Goal: Transaction & Acquisition: Purchase product/service

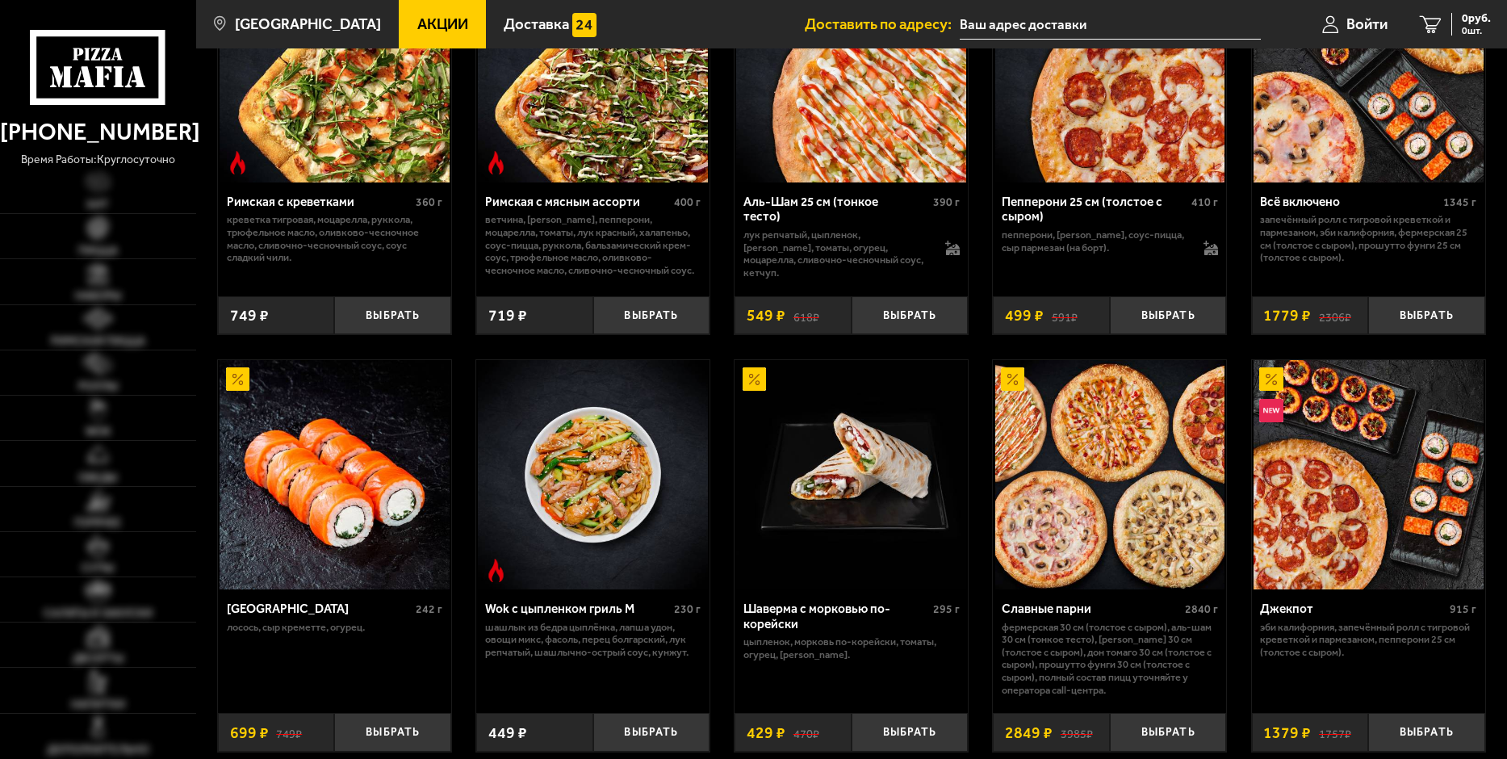
scroll to position [646, 0]
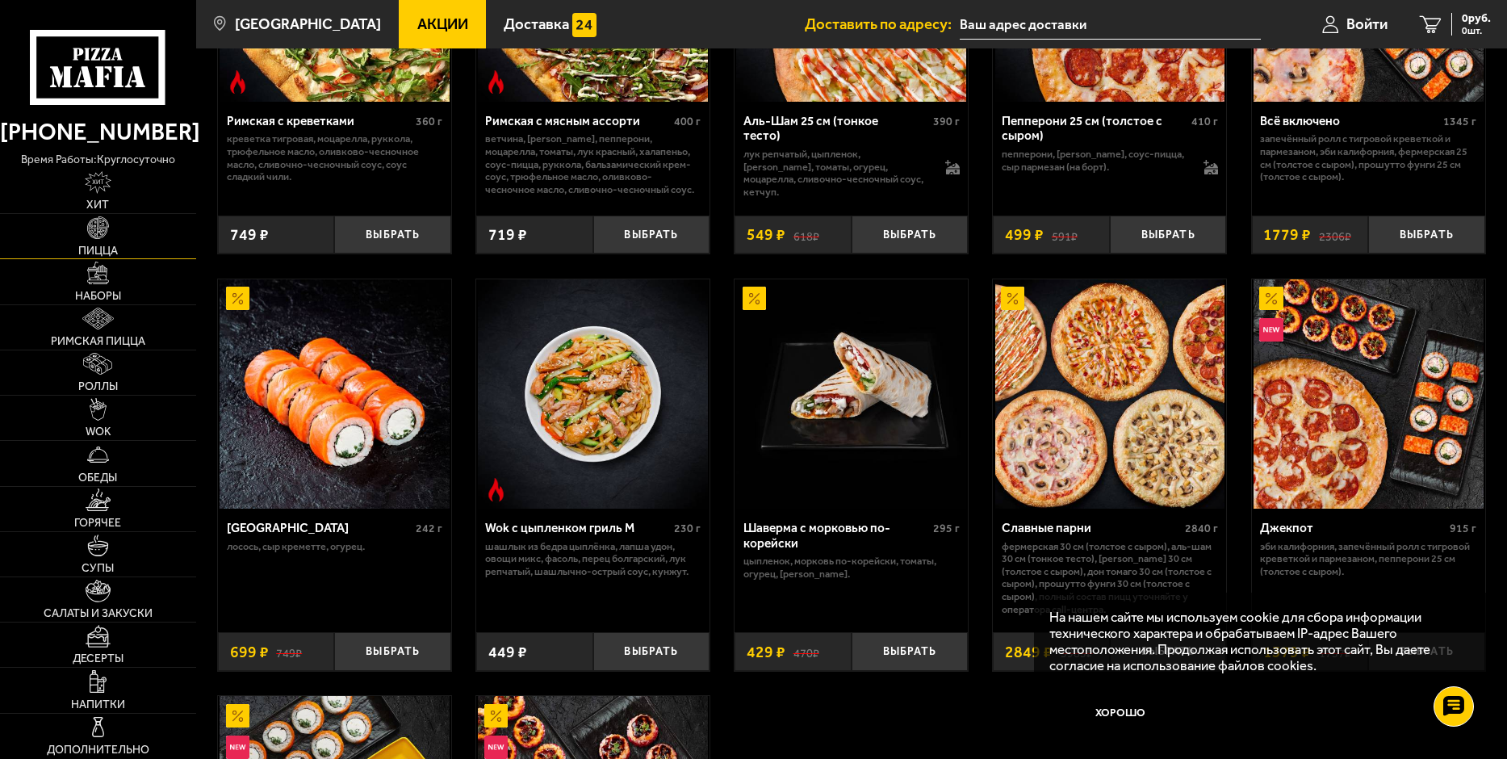
click at [89, 245] on span "Пицца" at bounding box center [98, 250] width 40 height 11
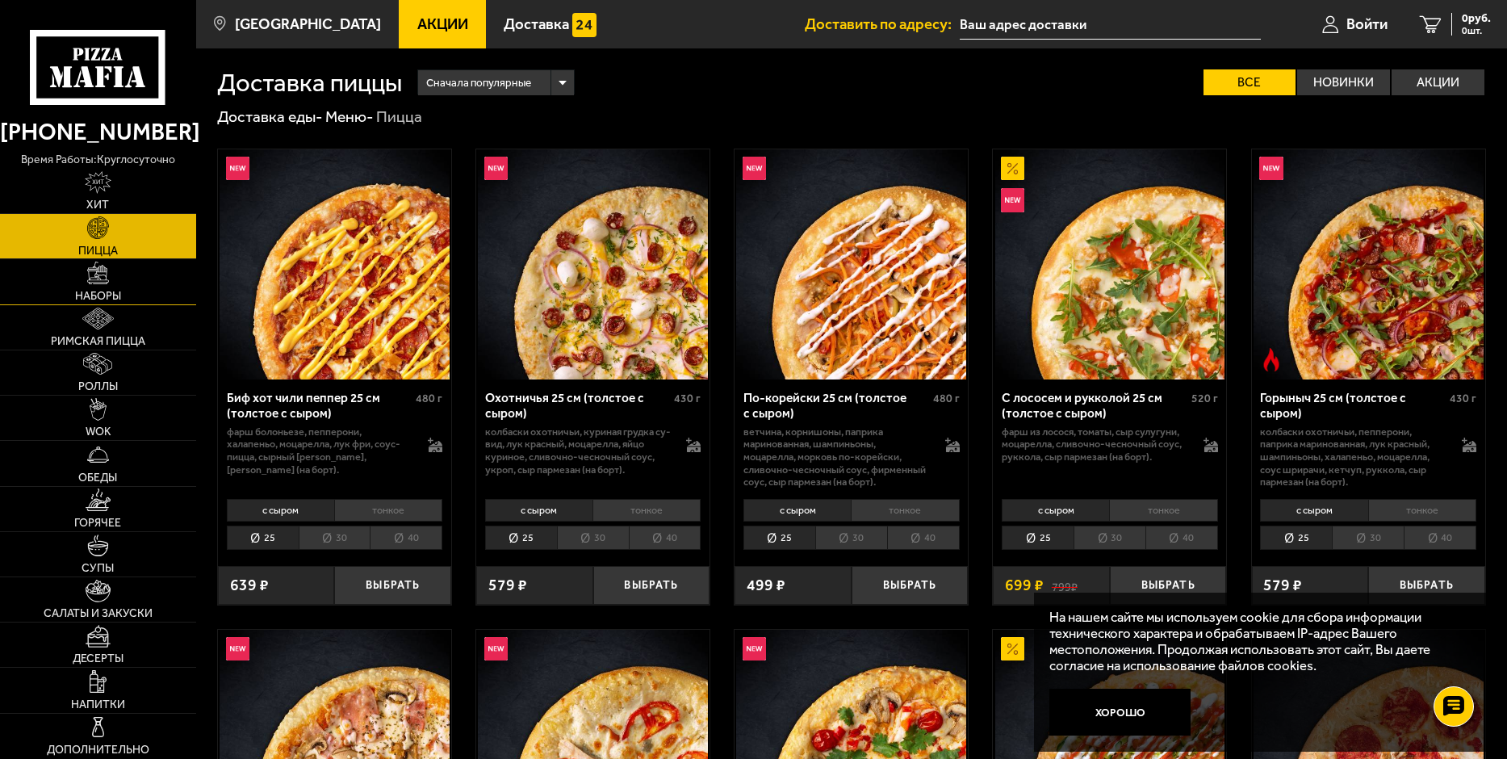
click at [94, 283] on img at bounding box center [98, 273] width 23 height 23
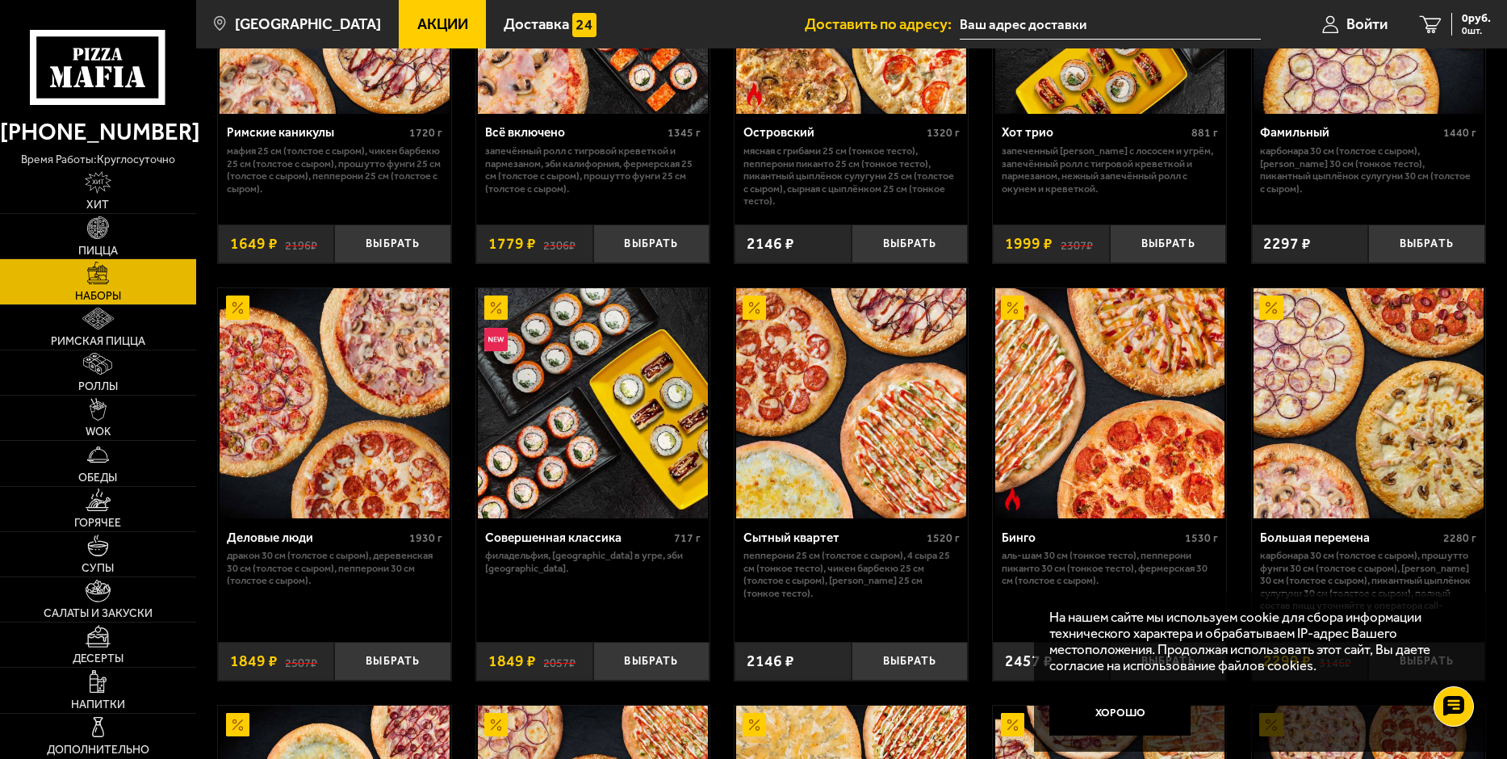
scroll to position [1695, 0]
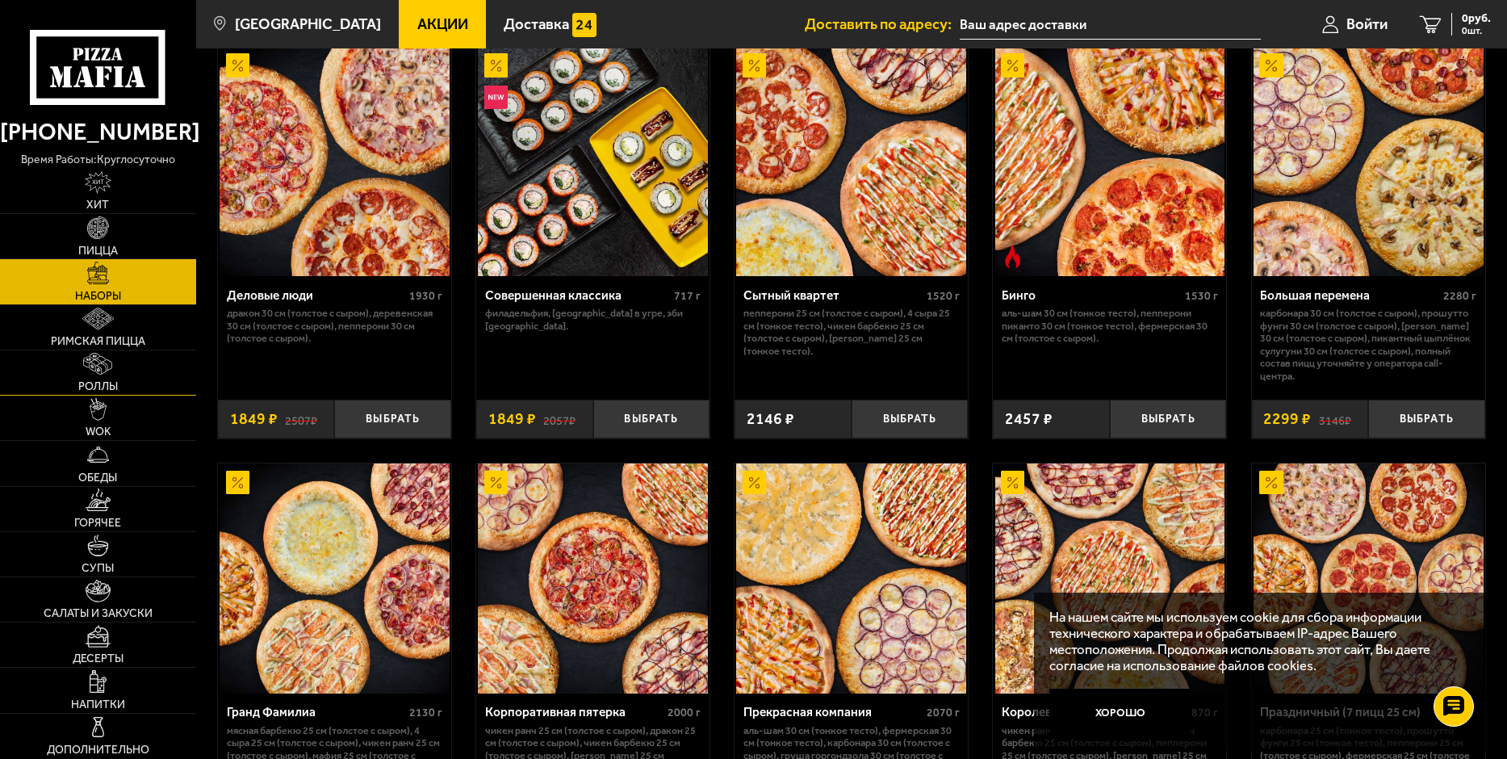
click at [107, 378] on link "Роллы" at bounding box center [98, 372] width 196 height 44
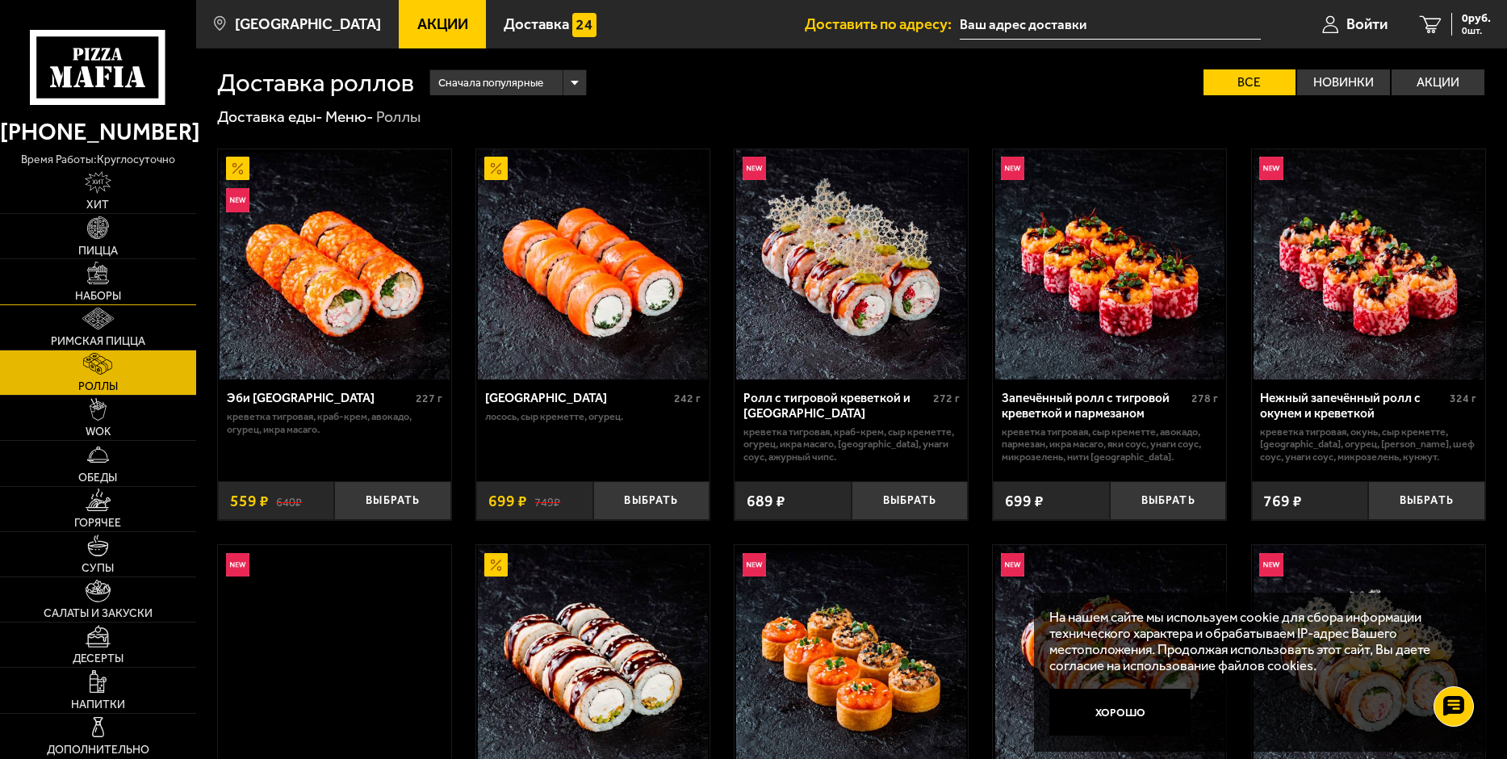
click at [103, 268] on img at bounding box center [98, 273] width 23 height 23
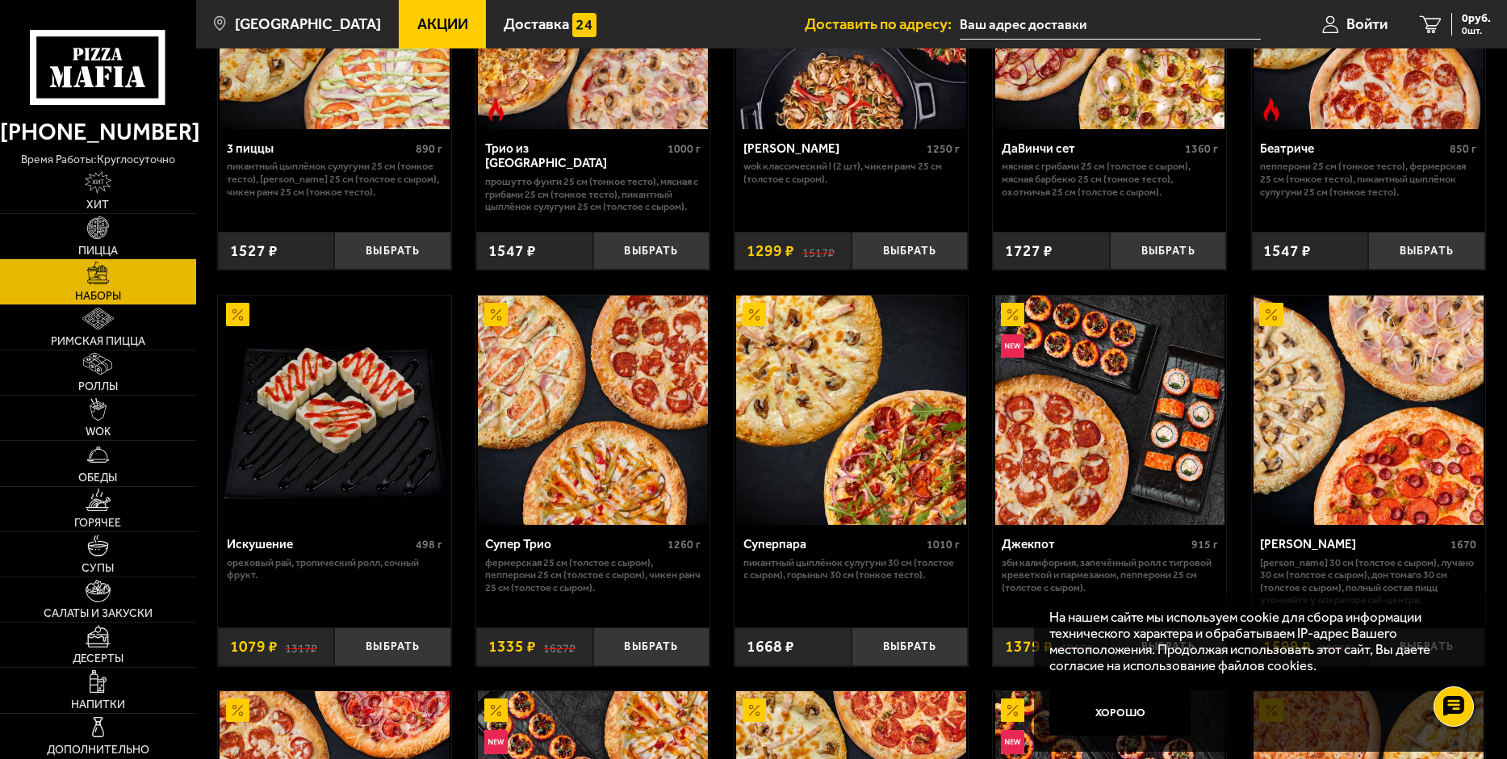
scroll to position [969, 0]
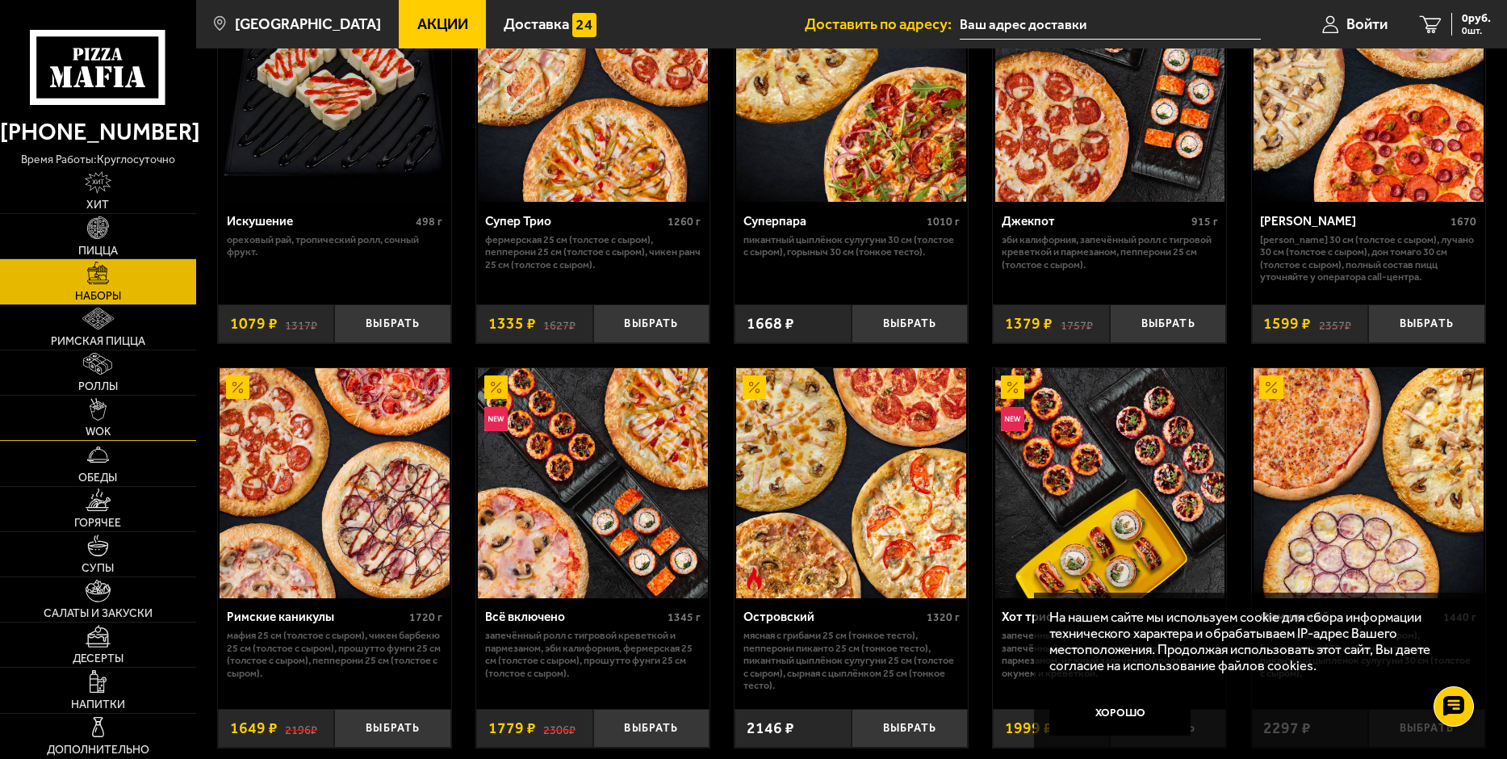
click at [105, 417] on img at bounding box center [99, 409] width 18 height 23
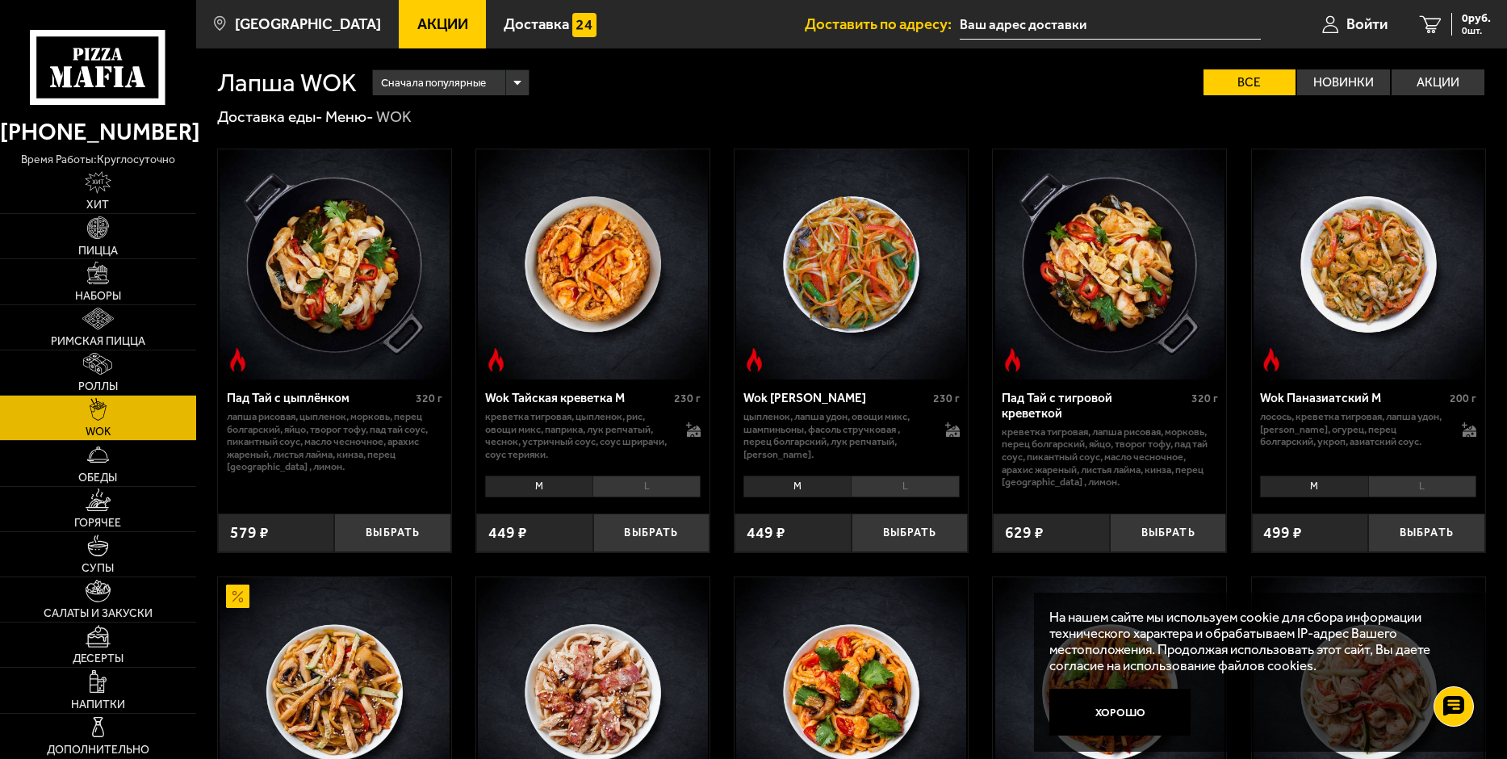
click at [437, 26] on span "Акции" at bounding box center [442, 24] width 51 height 15
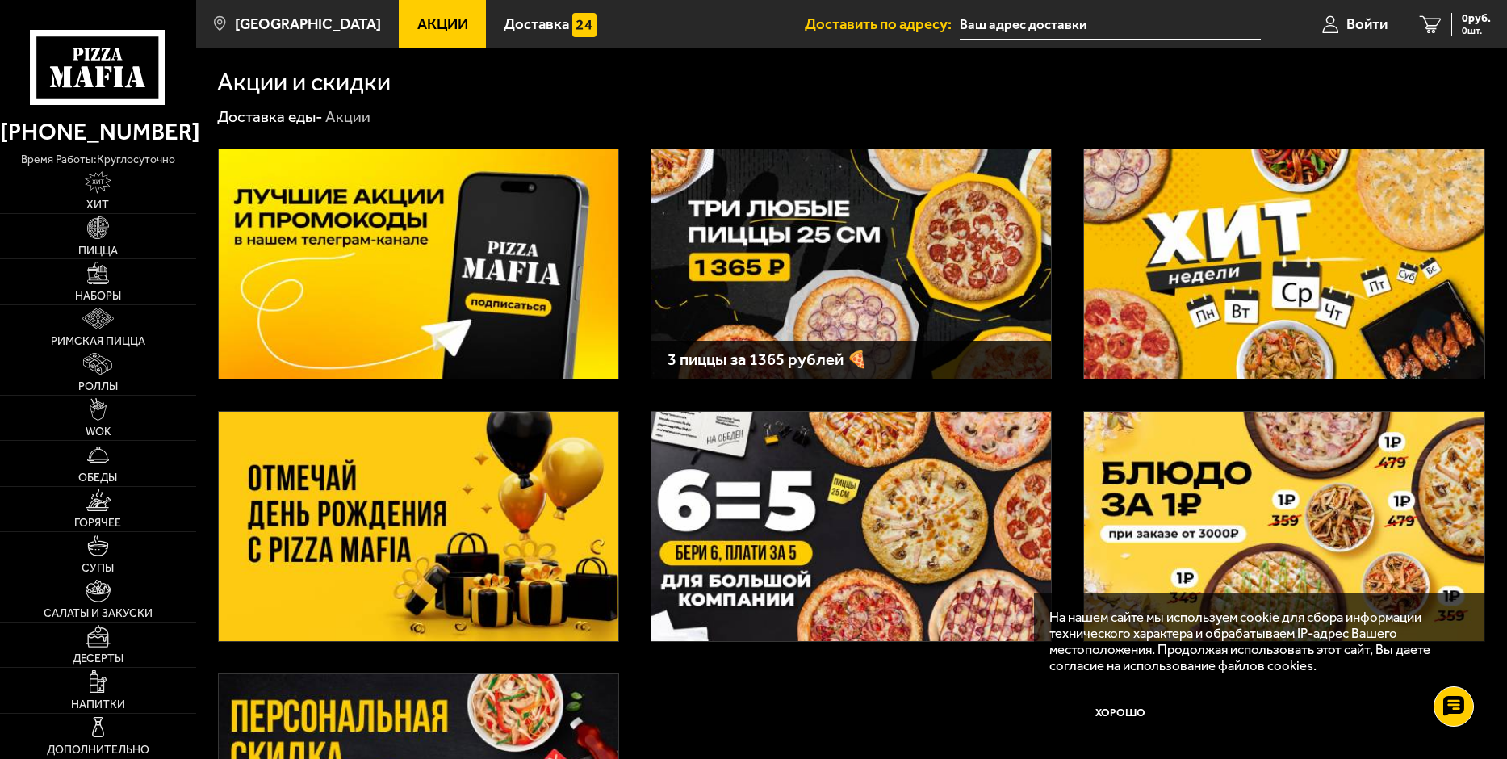
click at [797, 228] on img at bounding box center [851, 263] width 400 height 229
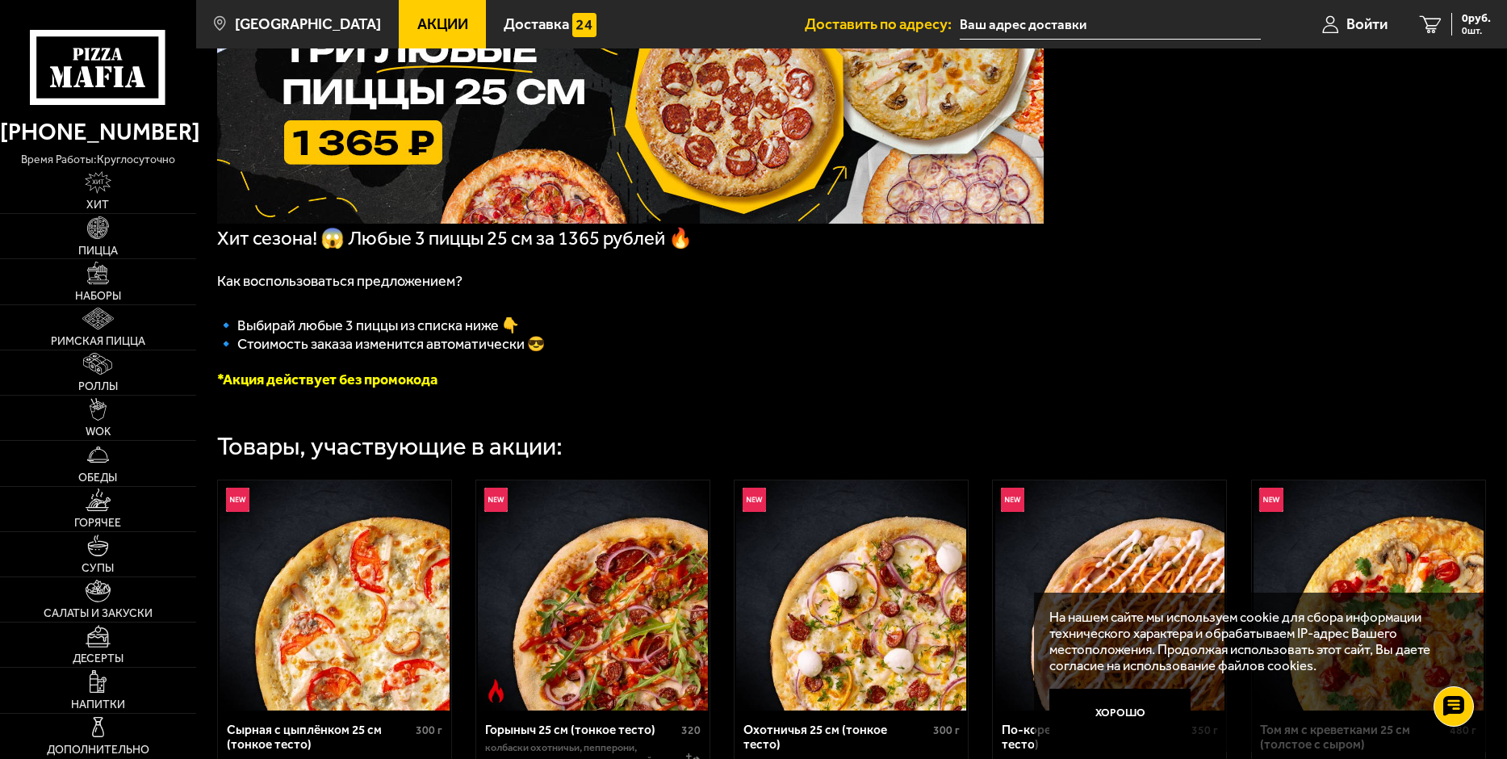
scroll to position [404, 0]
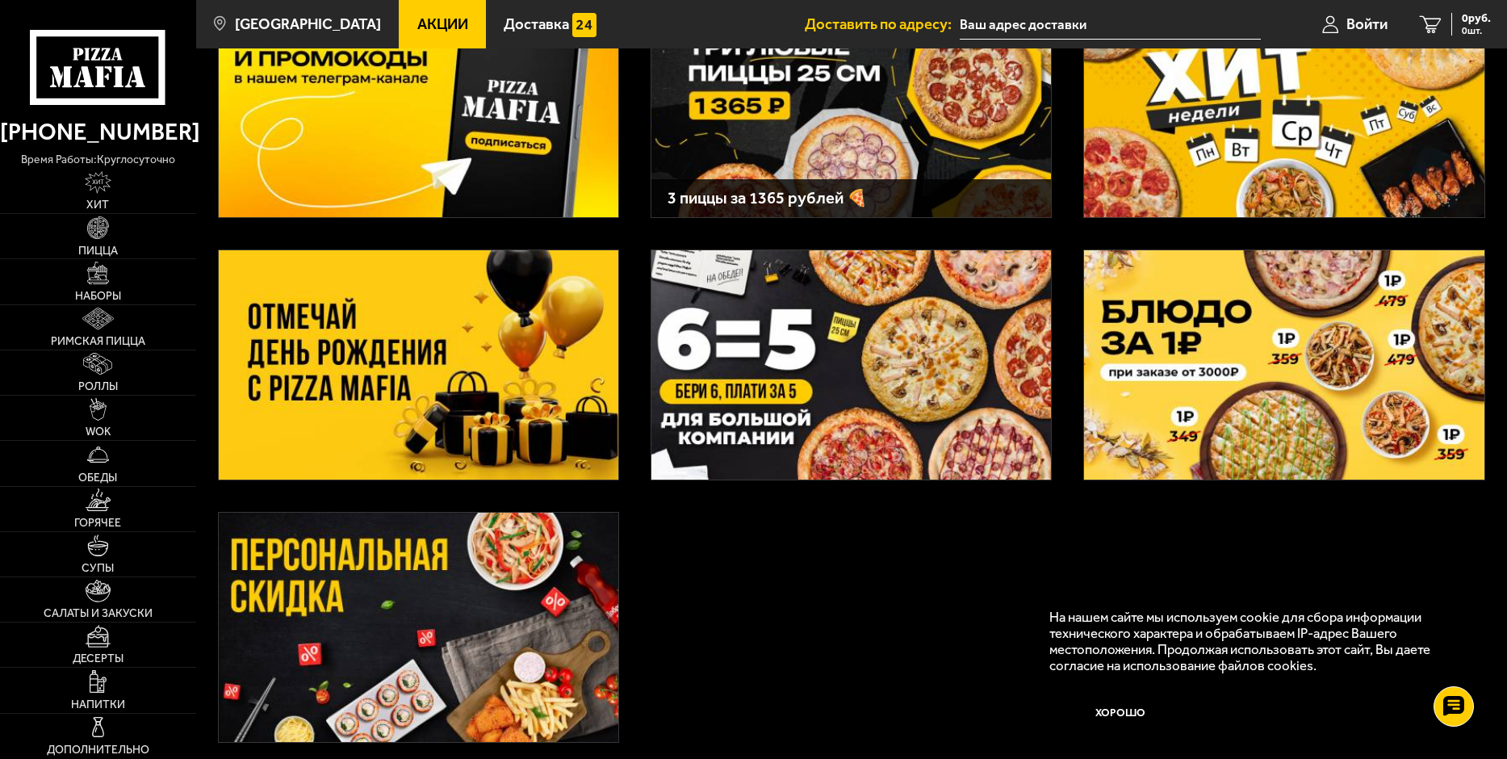
scroll to position [299, 0]
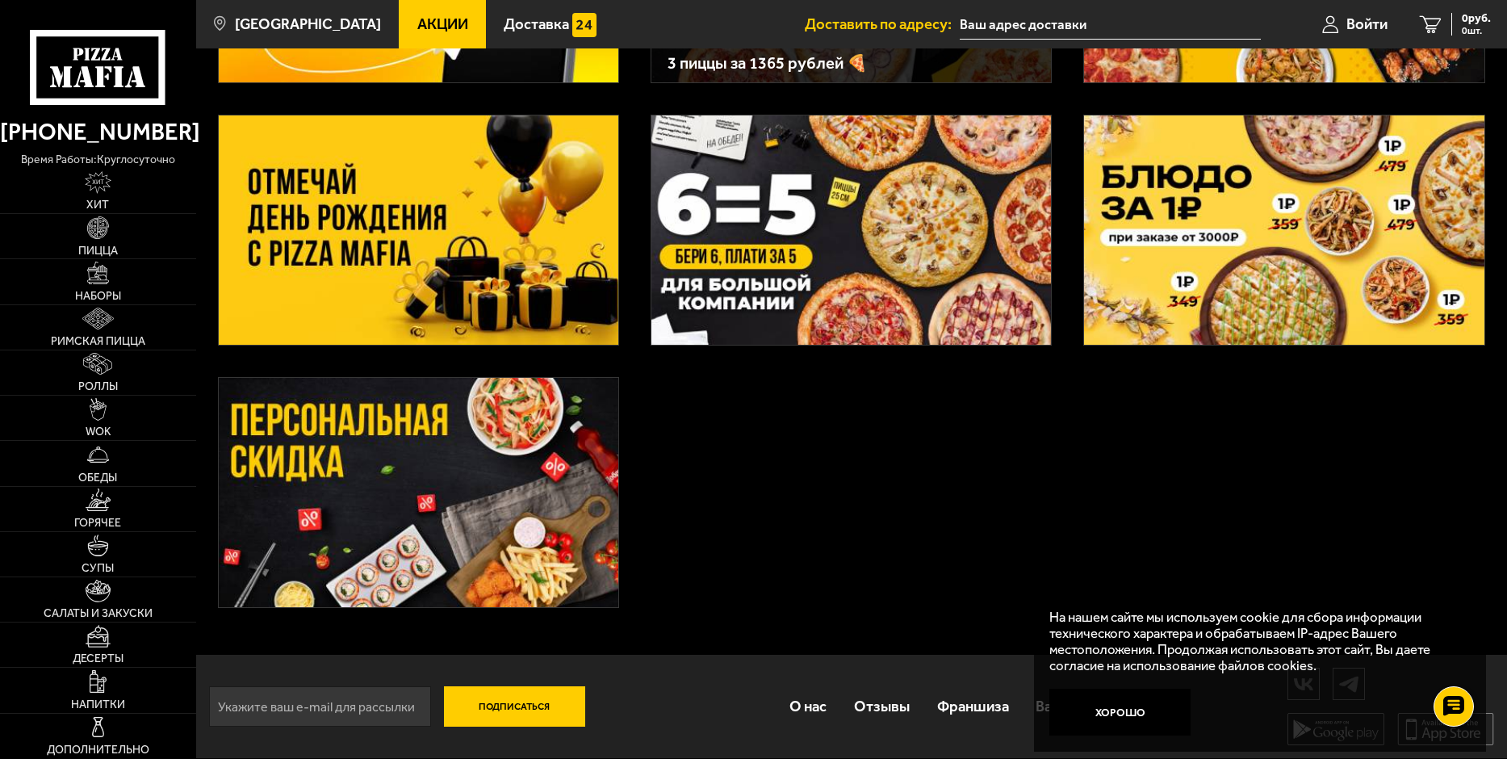
click at [335, 521] on img at bounding box center [419, 492] width 400 height 229
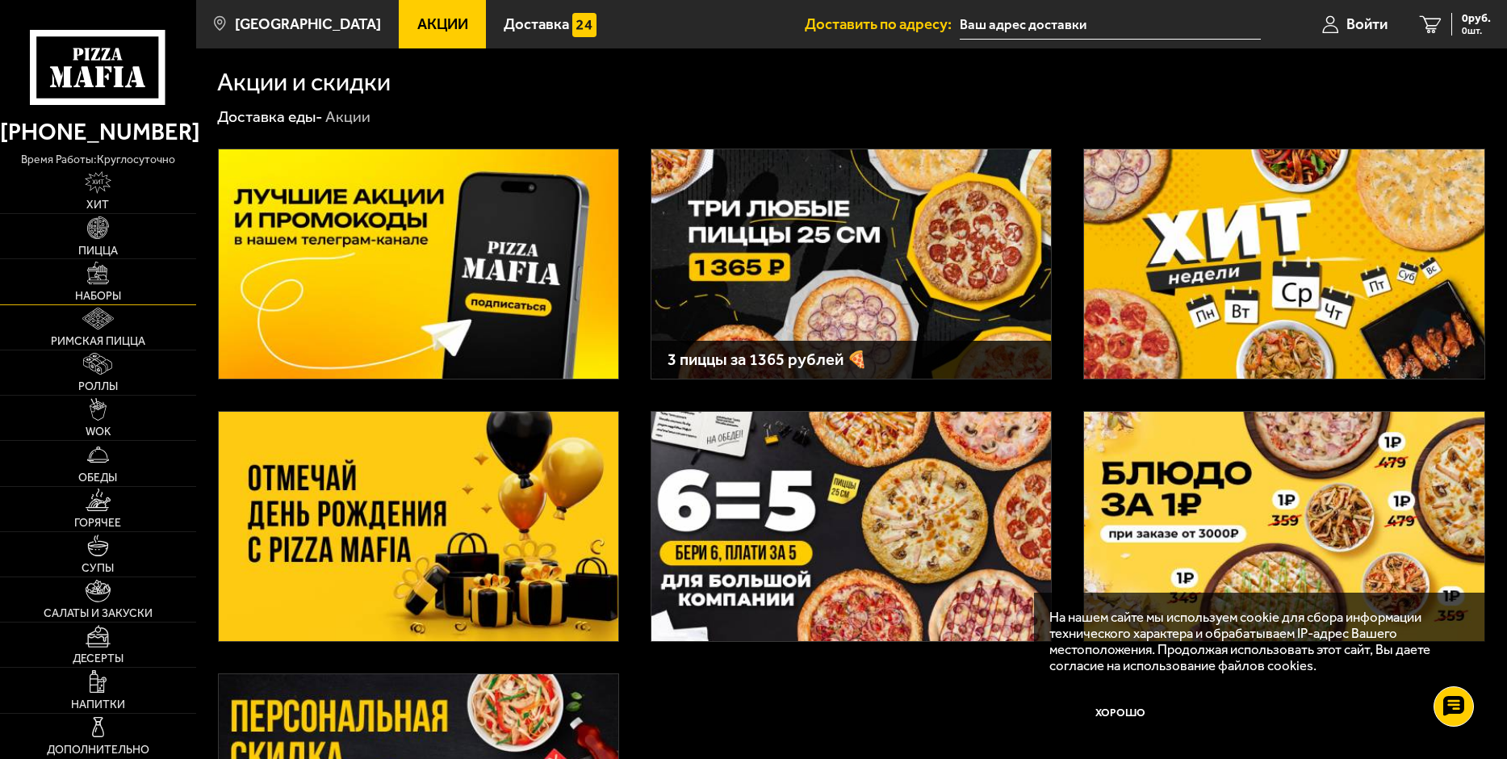
click at [107, 285] on link "Наборы" at bounding box center [98, 281] width 196 height 44
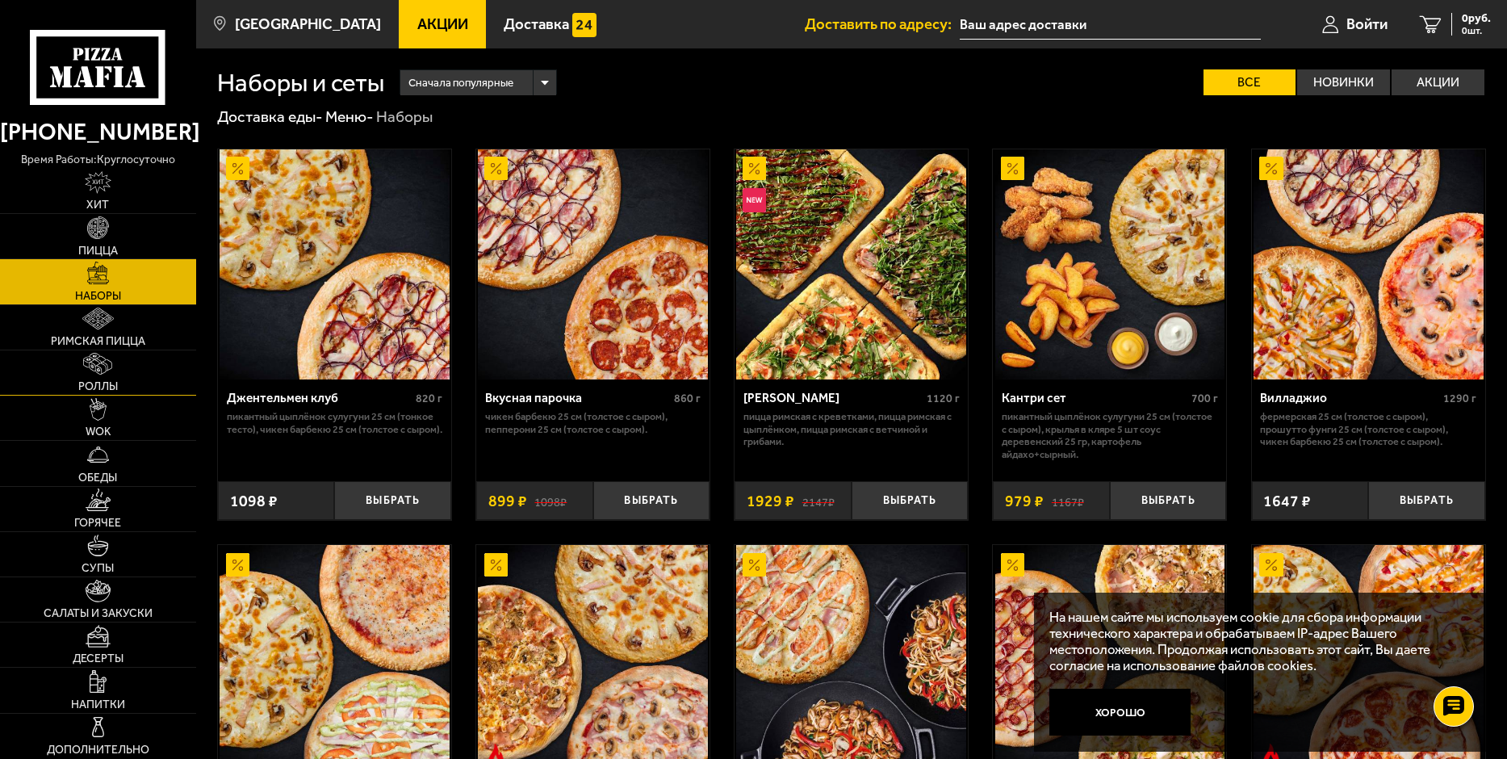
click at [97, 363] on img at bounding box center [97, 364] width 29 height 23
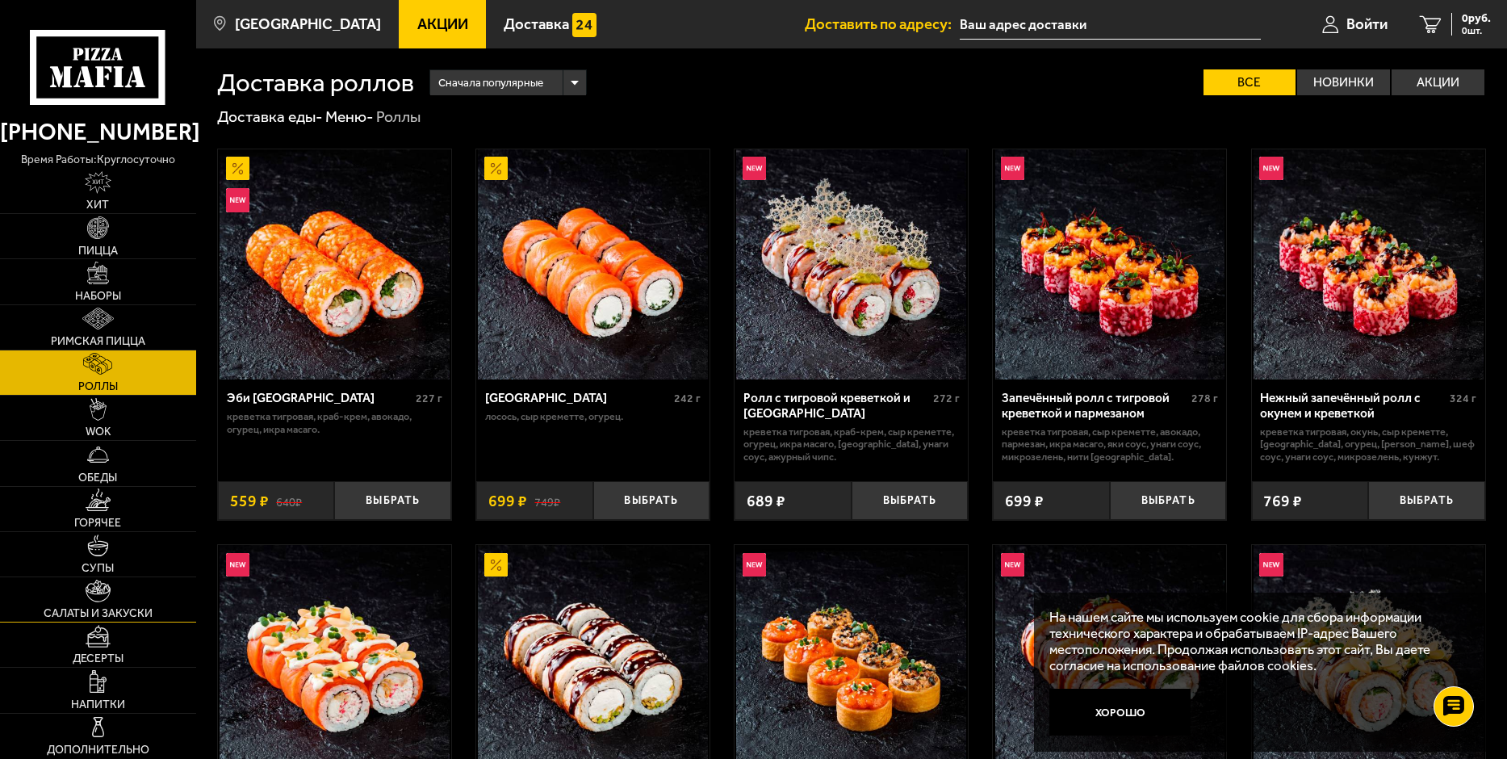
click at [98, 597] on img at bounding box center [98, 591] width 25 height 23
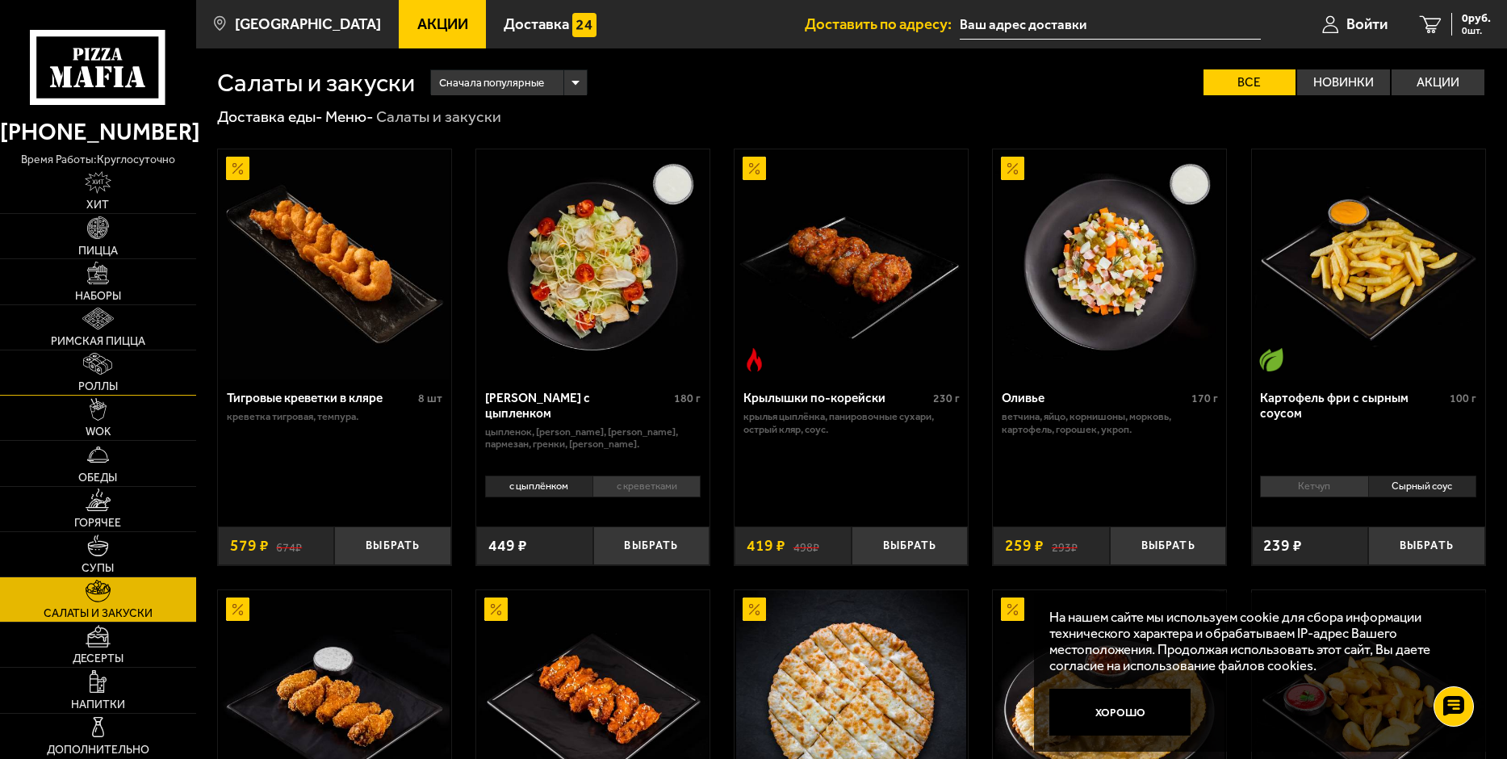
click at [94, 375] on img at bounding box center [97, 364] width 29 height 23
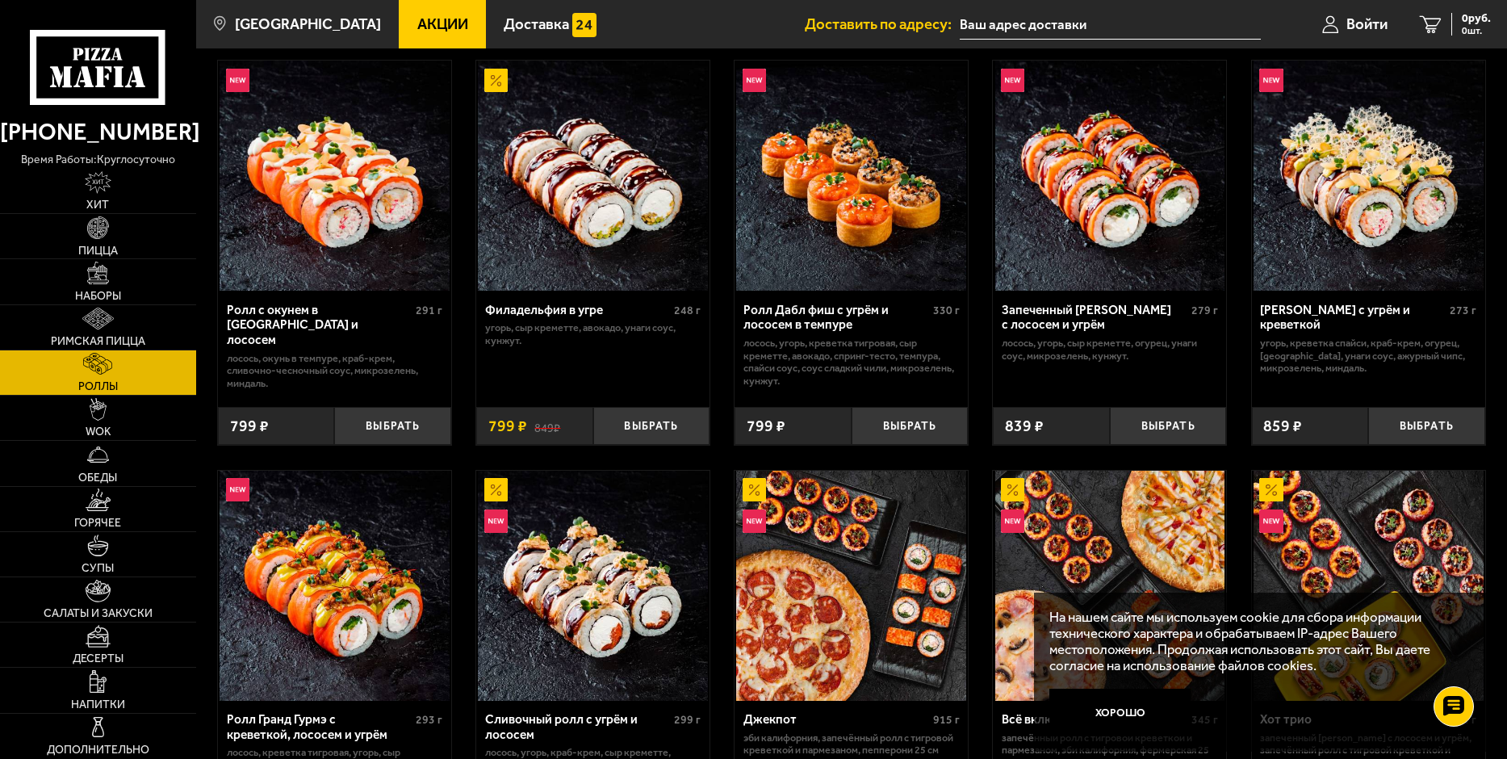
scroll to position [807, 0]
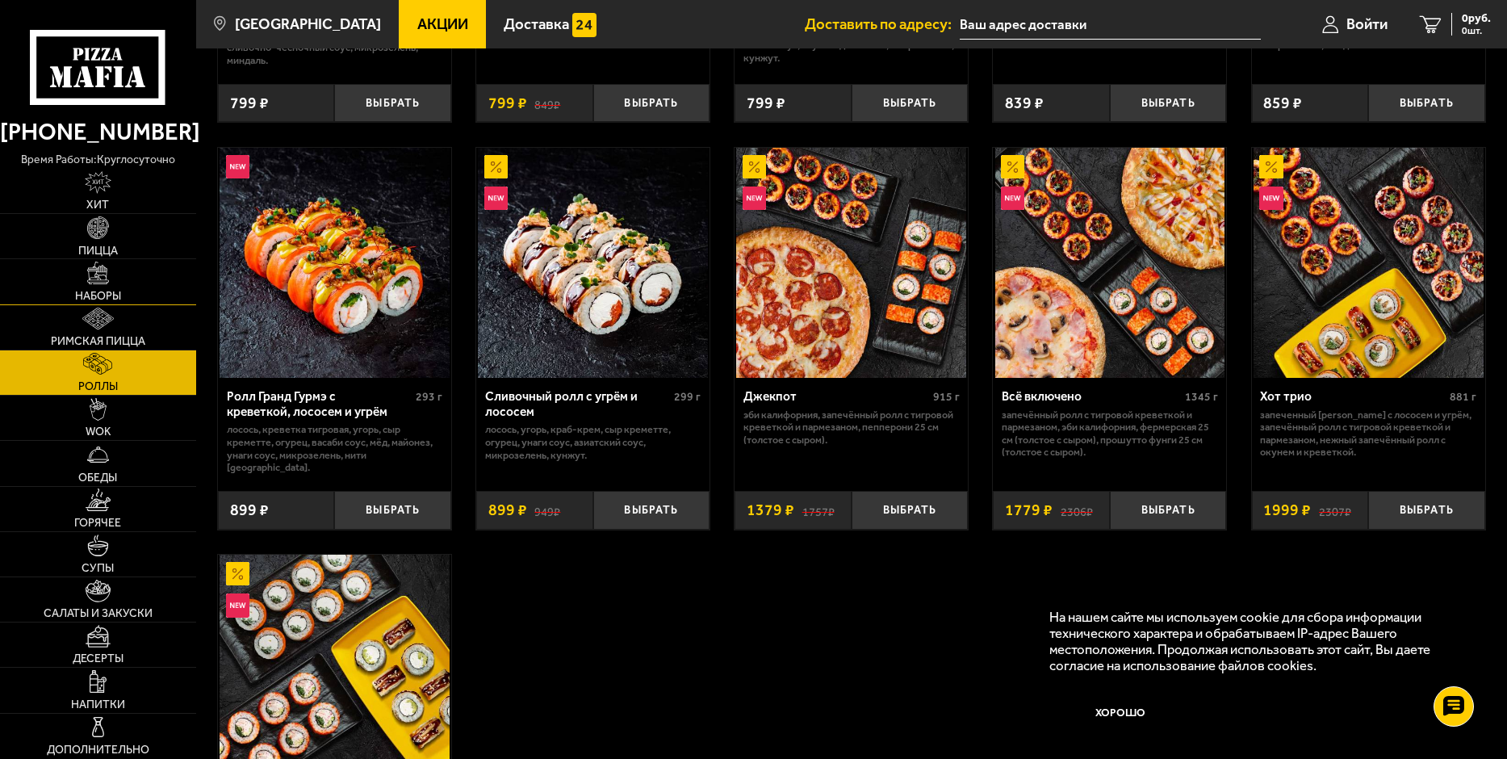
click at [110, 282] on link "Наборы" at bounding box center [98, 281] width 196 height 44
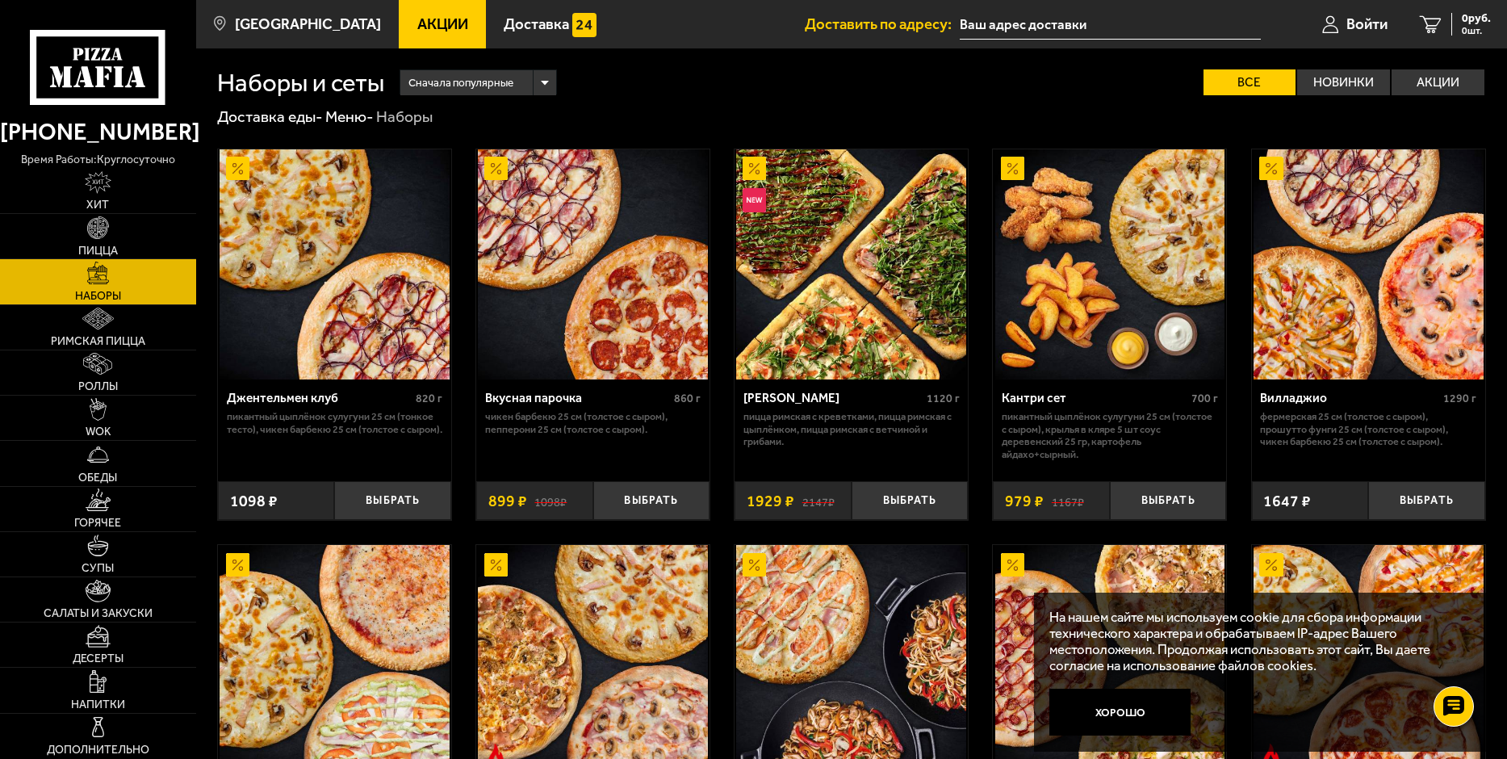
click at [460, 83] on span "Сначала популярные" at bounding box center [460, 83] width 105 height 30
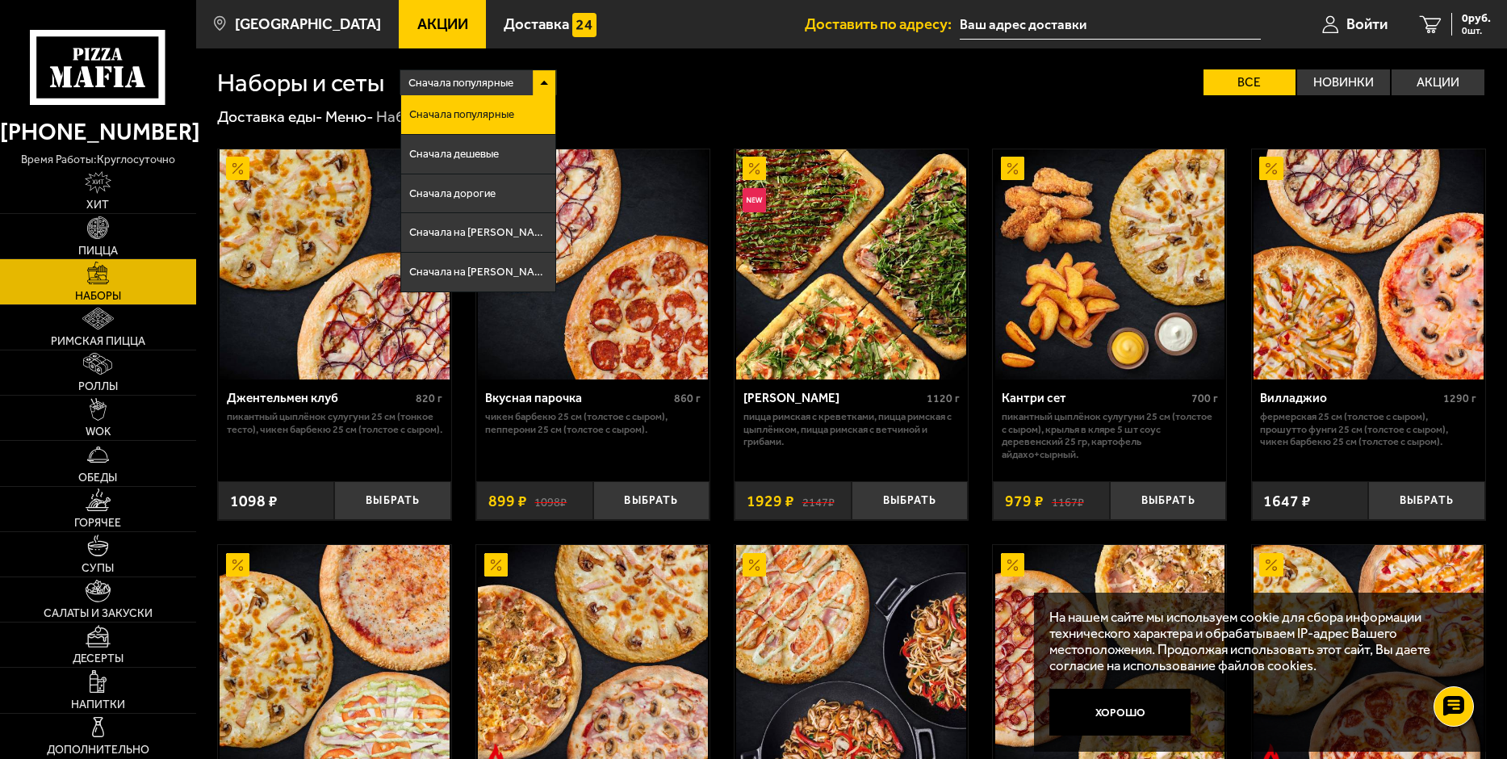
click at [779, 84] on div "Сначала популярные Сначала популярные Сначала дешевые Сначала дорогие Сначала н…" at bounding box center [935, 82] width 1102 height 26
click at [1450, 79] on label "Акции" at bounding box center [1438, 82] width 93 height 26
click at [0, 0] on input "Акции" at bounding box center [0, 0] width 0 height 0
click at [1447, 80] on label "Акции" at bounding box center [1438, 82] width 93 height 26
click at [0, 0] on input "Акции" at bounding box center [0, 0] width 0 height 0
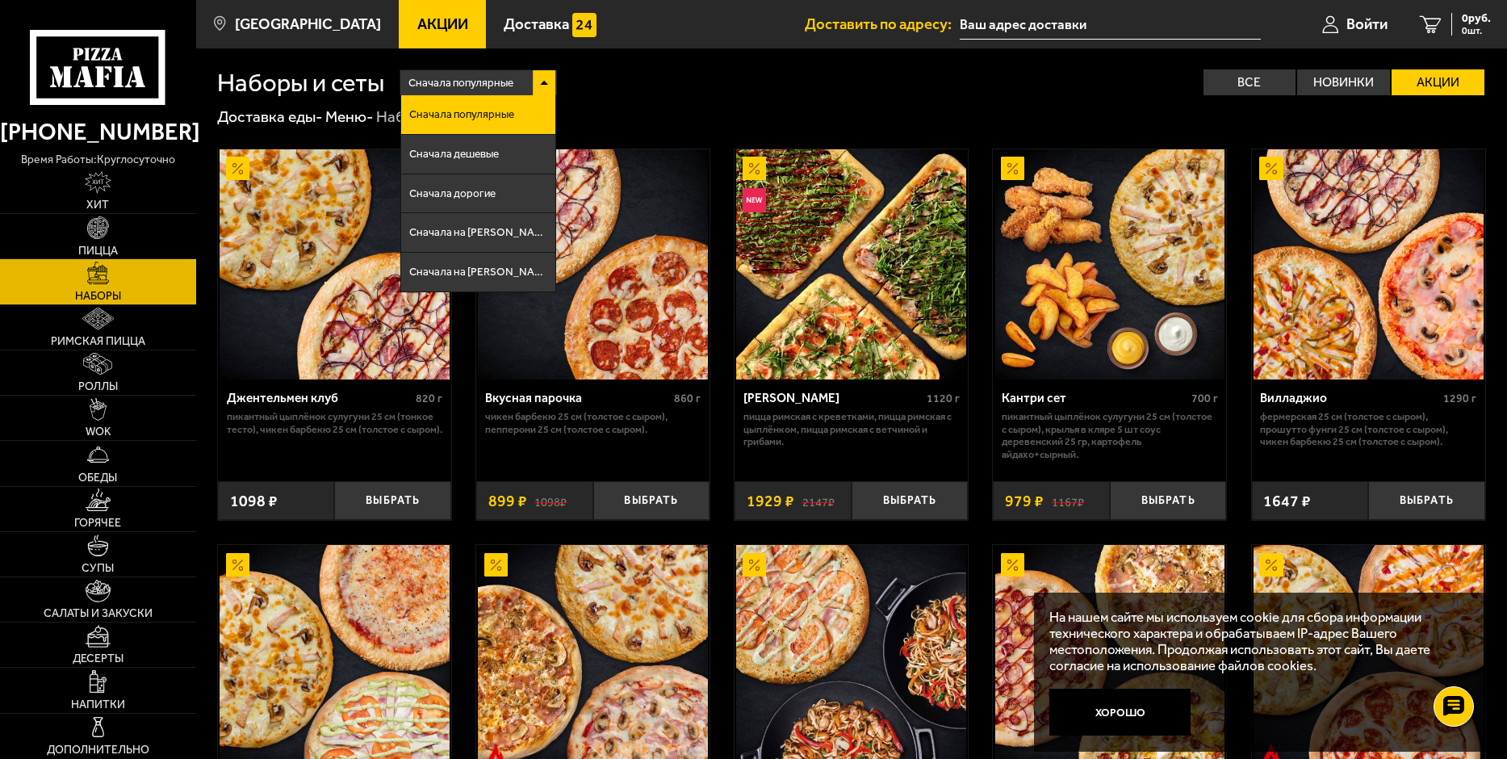
click at [783, 89] on div "Сначала популярные Сначала популярные Сначала дешевые Сначала дорогие Сначала н…" at bounding box center [935, 82] width 1102 height 26
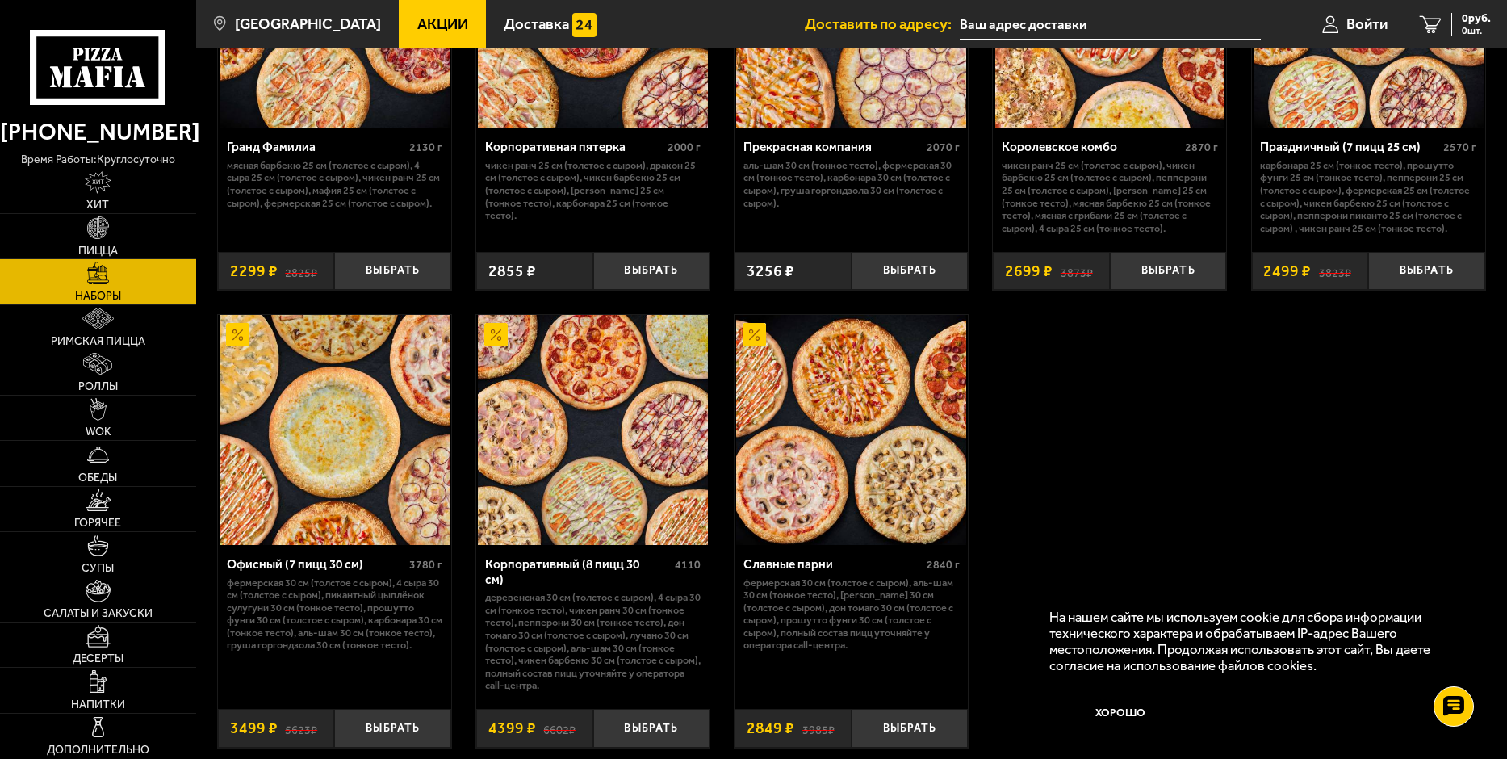
scroll to position [2463, 0]
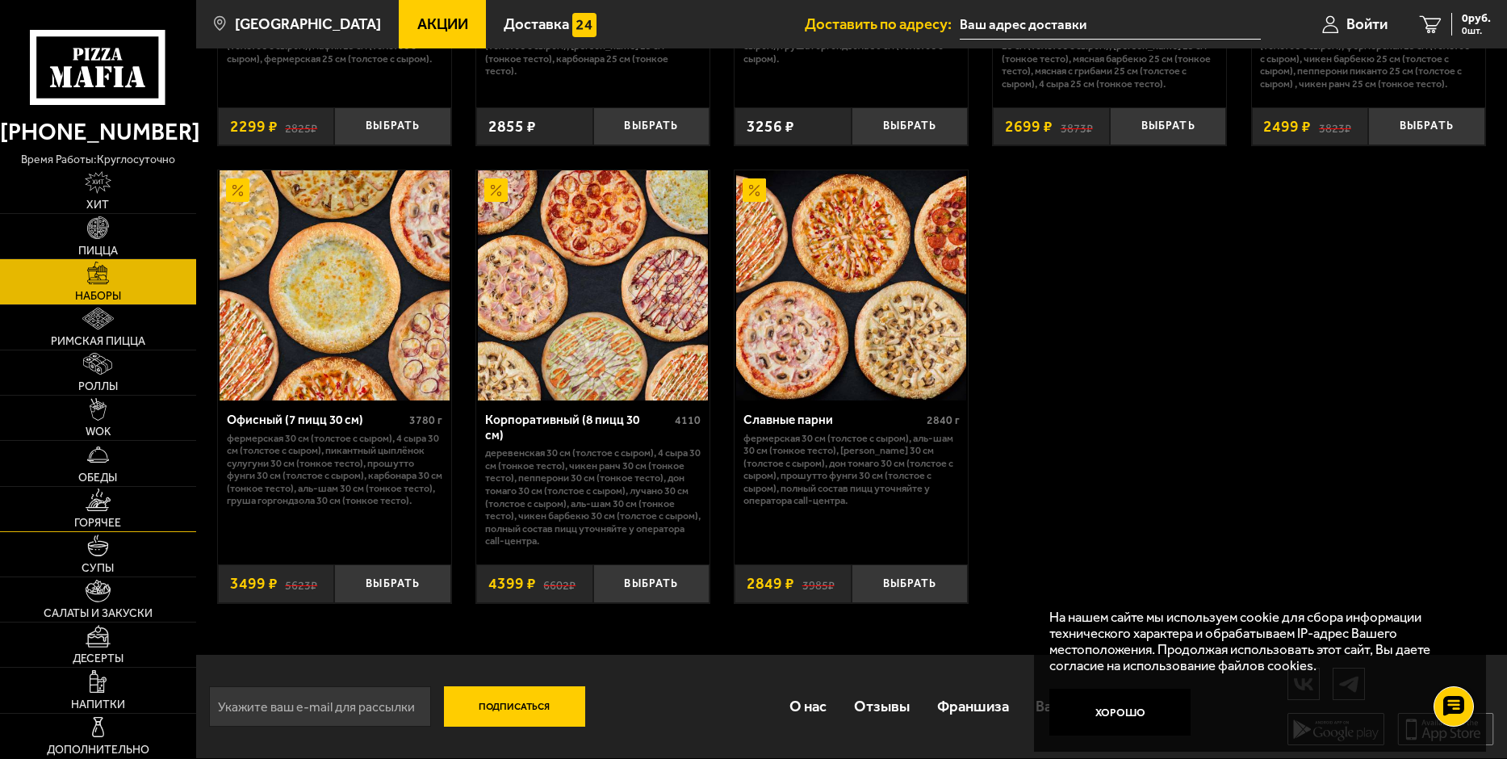
click at [88, 507] on img at bounding box center [98, 499] width 25 height 23
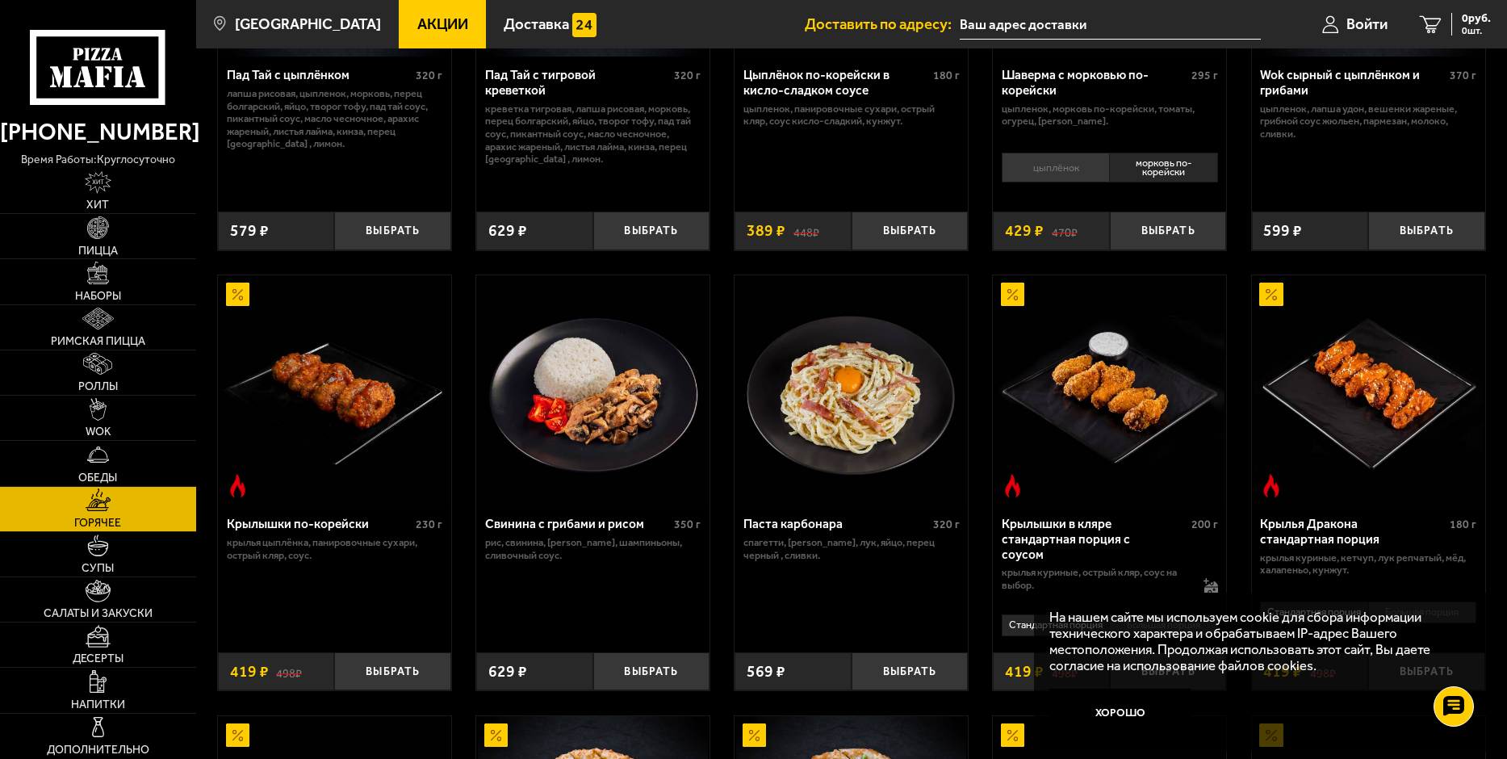
scroll to position [646, 0]
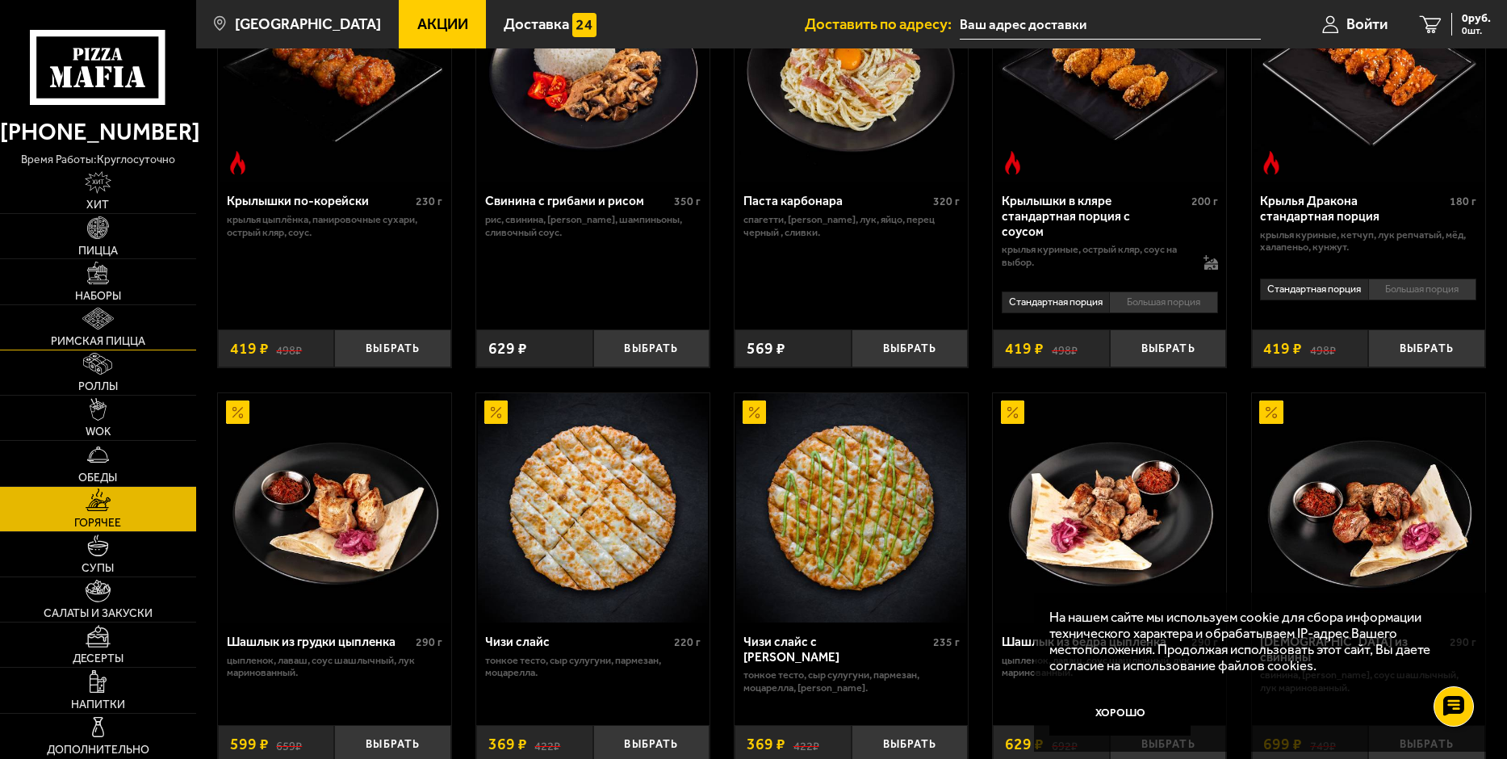
click at [94, 336] on span "Римская пицца" at bounding box center [98, 341] width 94 height 11
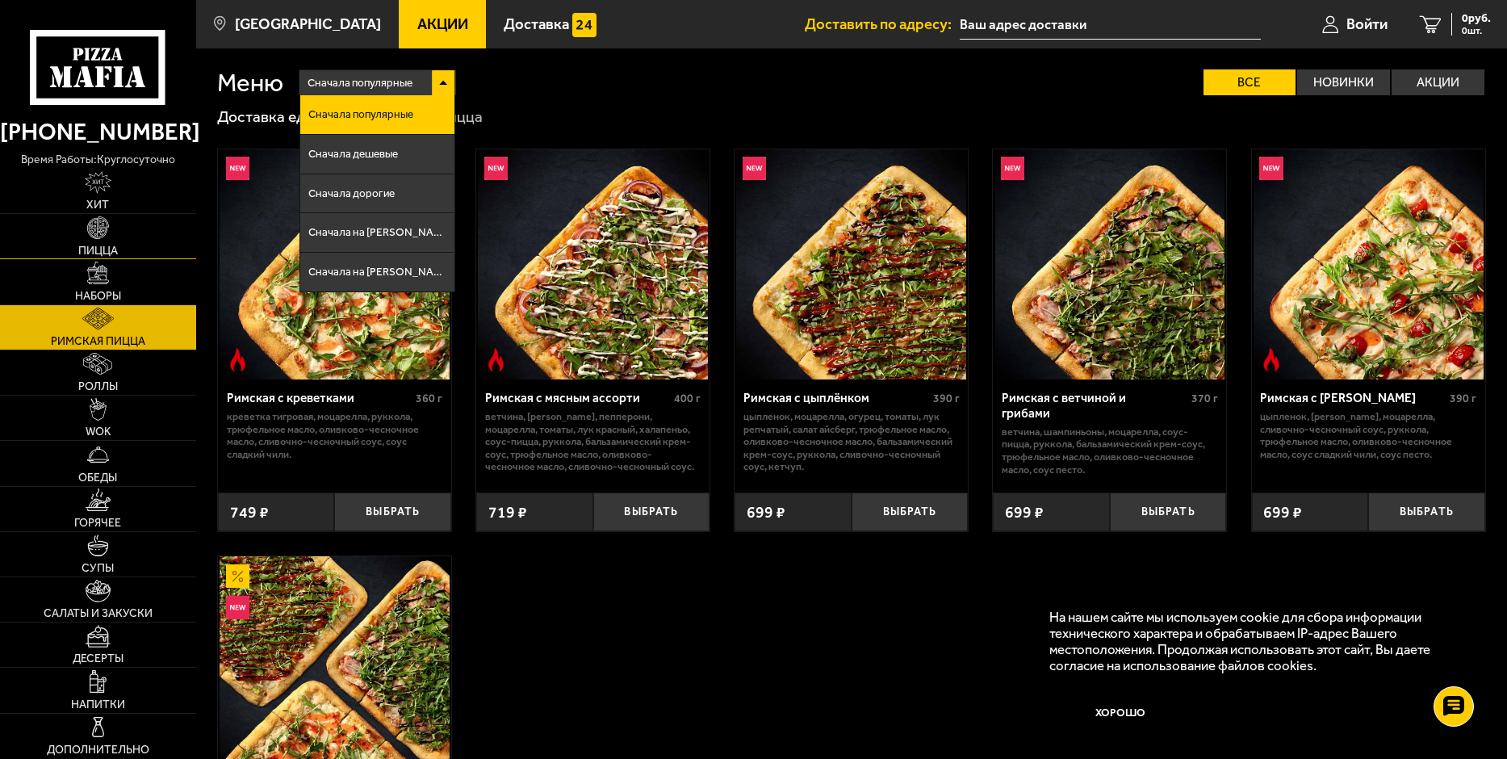
click at [90, 235] on img at bounding box center [98, 227] width 23 height 23
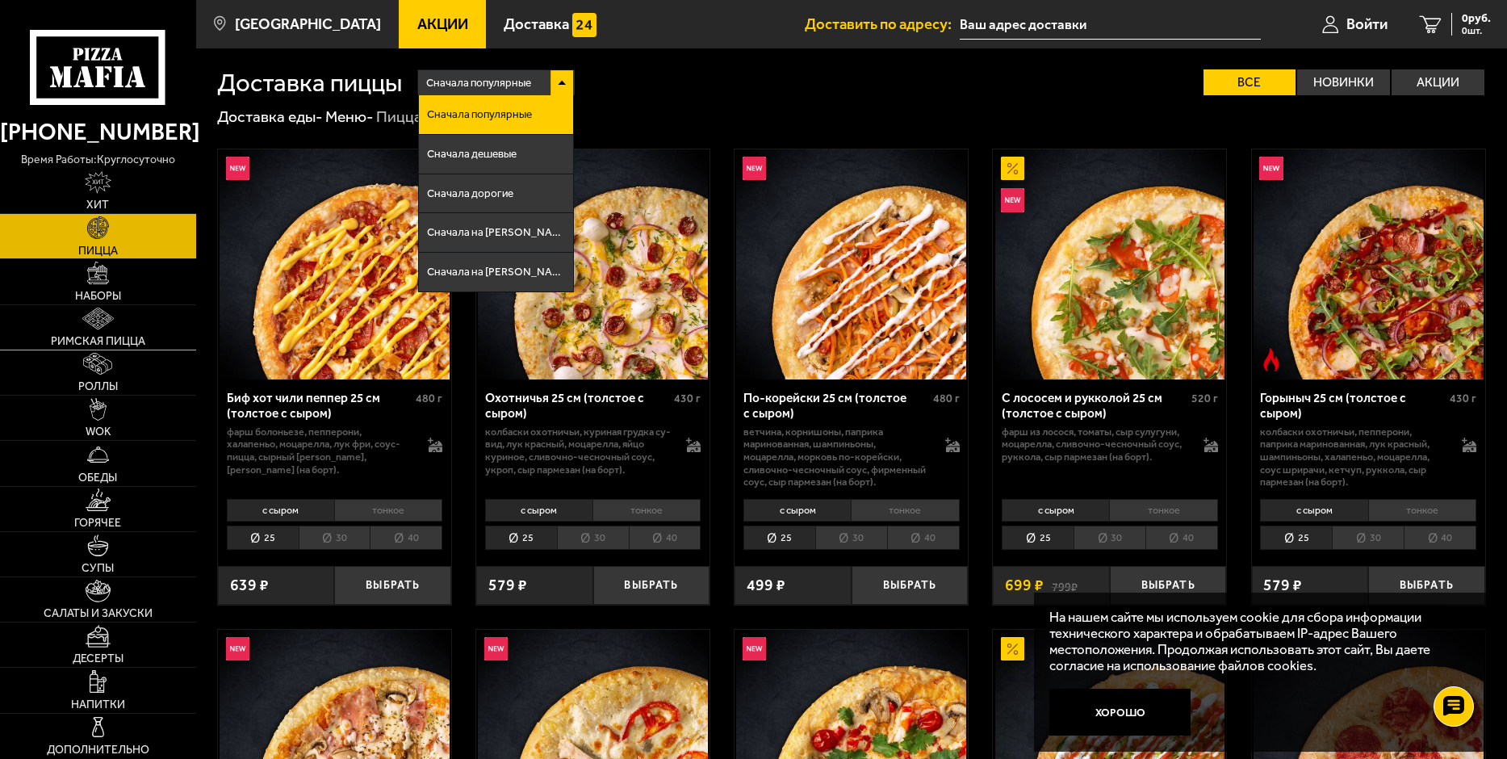
click at [87, 337] on span "Римская пицца" at bounding box center [98, 341] width 94 height 11
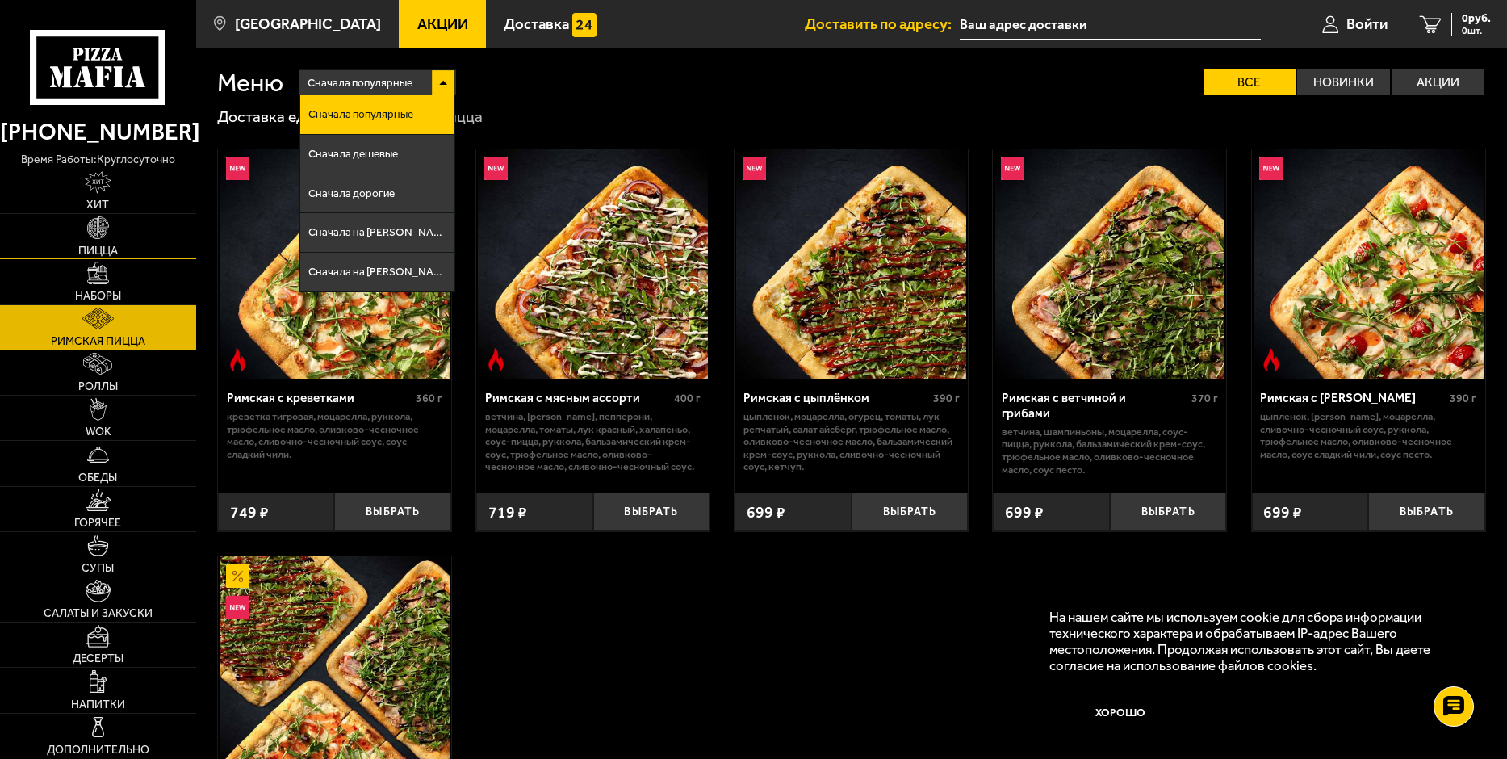
click at [96, 246] on span "Пицца" at bounding box center [98, 250] width 40 height 11
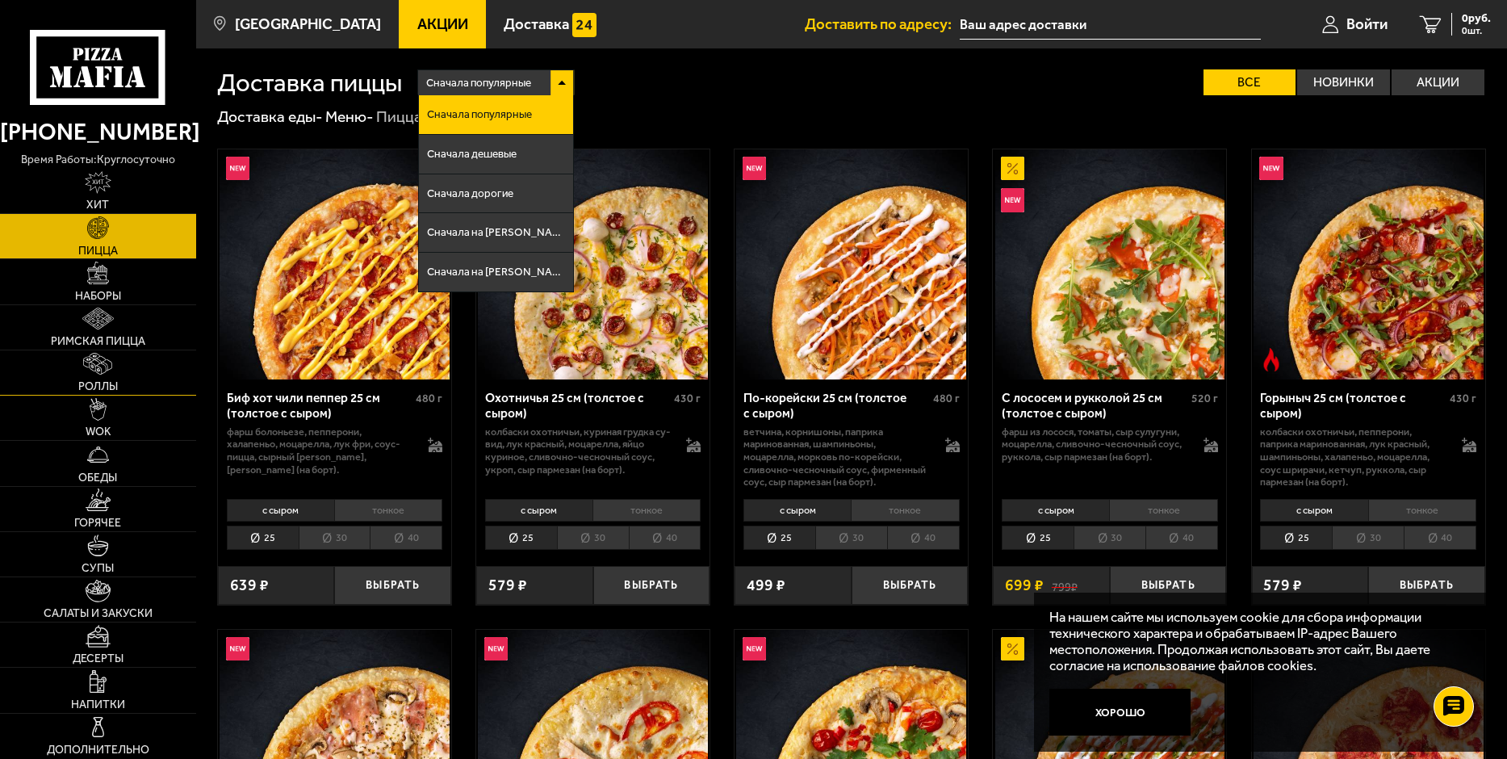
click at [87, 368] on img at bounding box center [97, 364] width 29 height 23
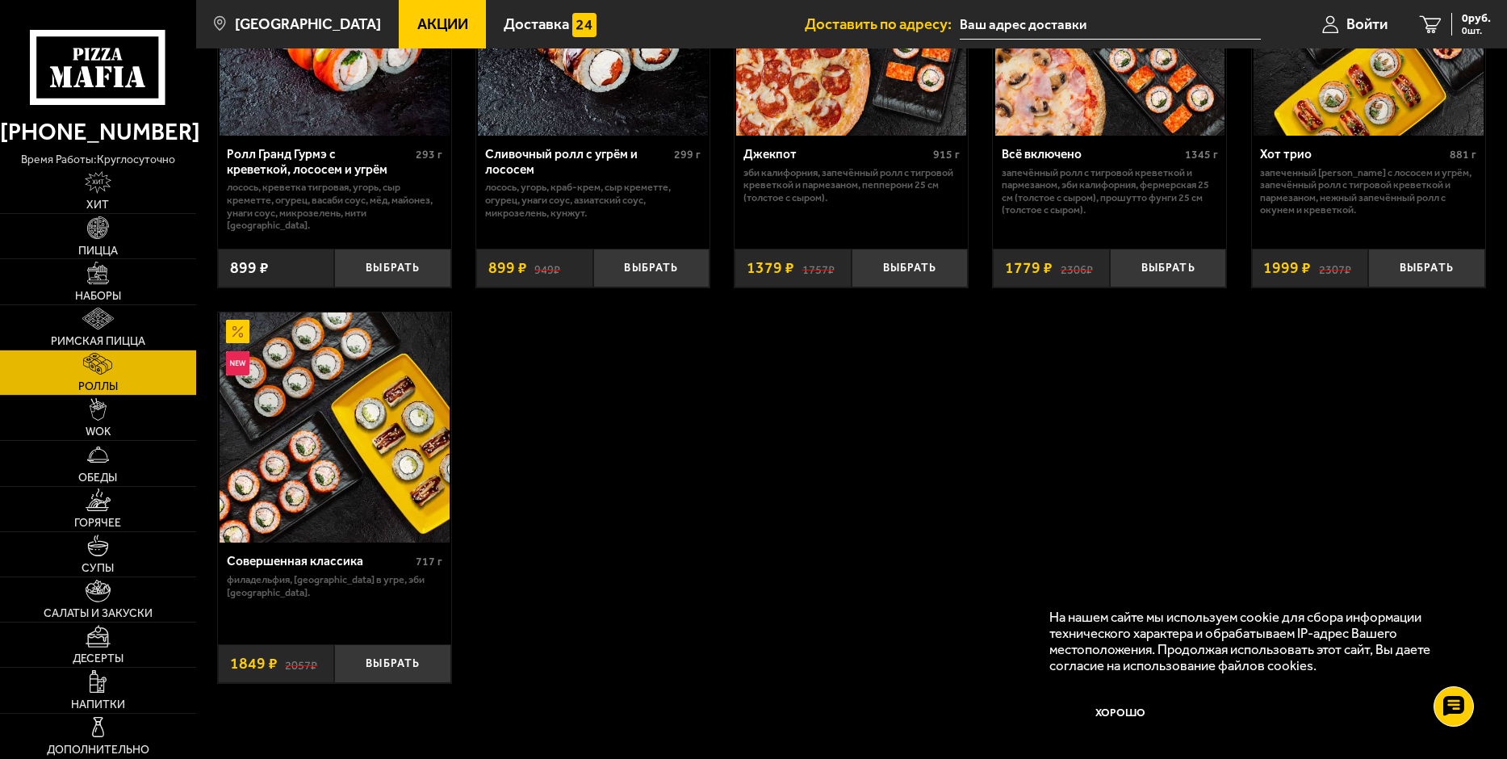
scroll to position [1130, 0]
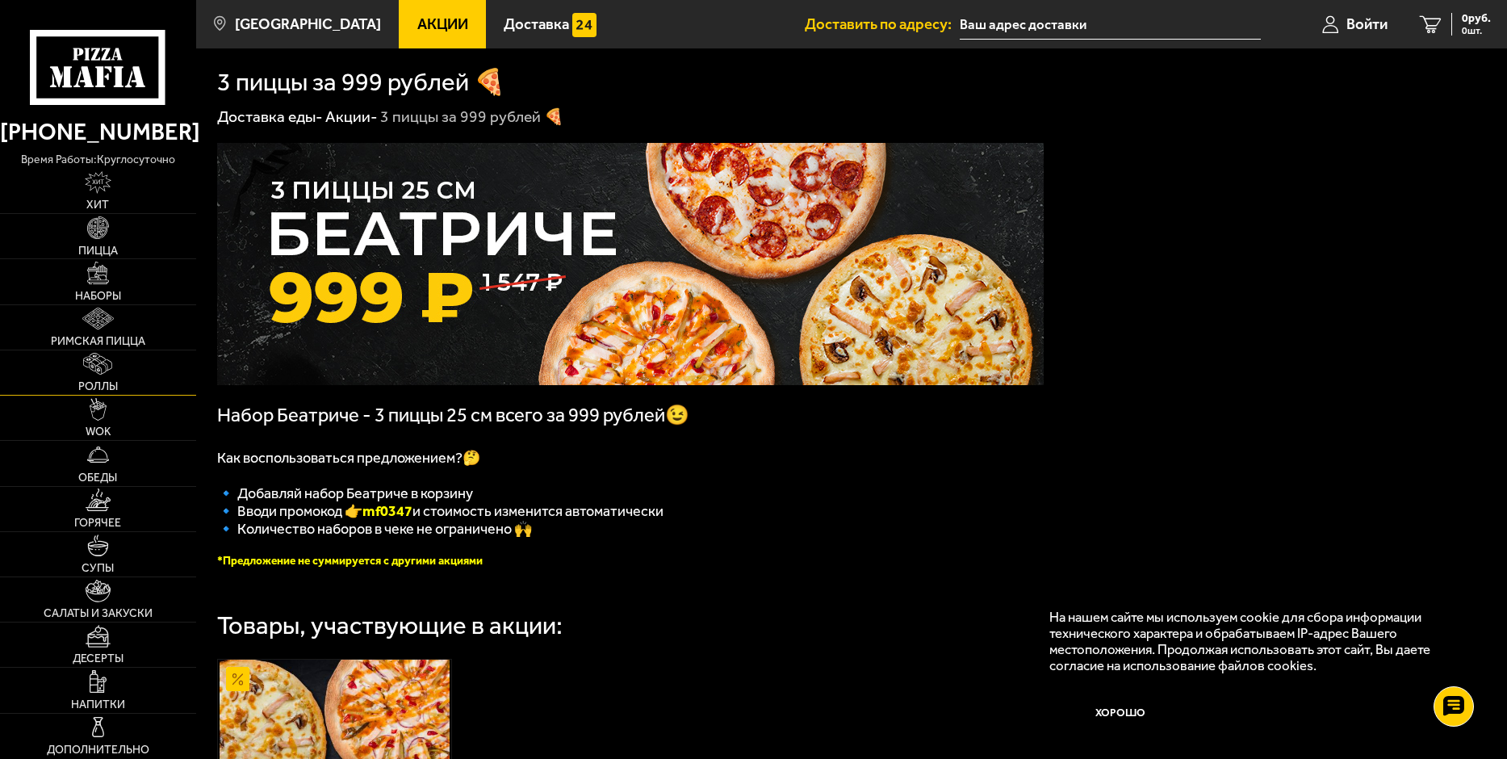
click at [126, 373] on link "Роллы" at bounding box center [98, 372] width 196 height 44
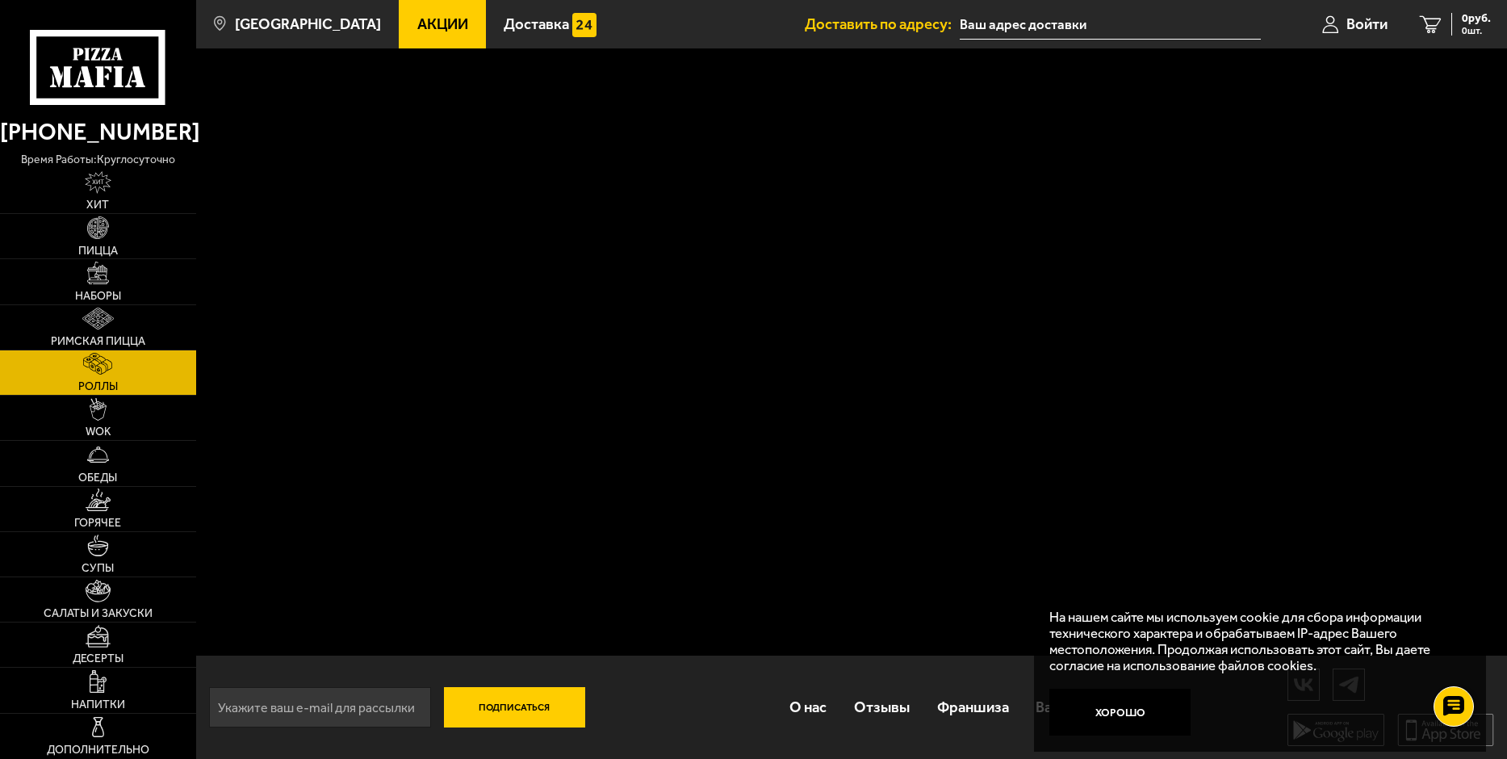
click at [115, 387] on span "Роллы" at bounding box center [98, 386] width 40 height 11
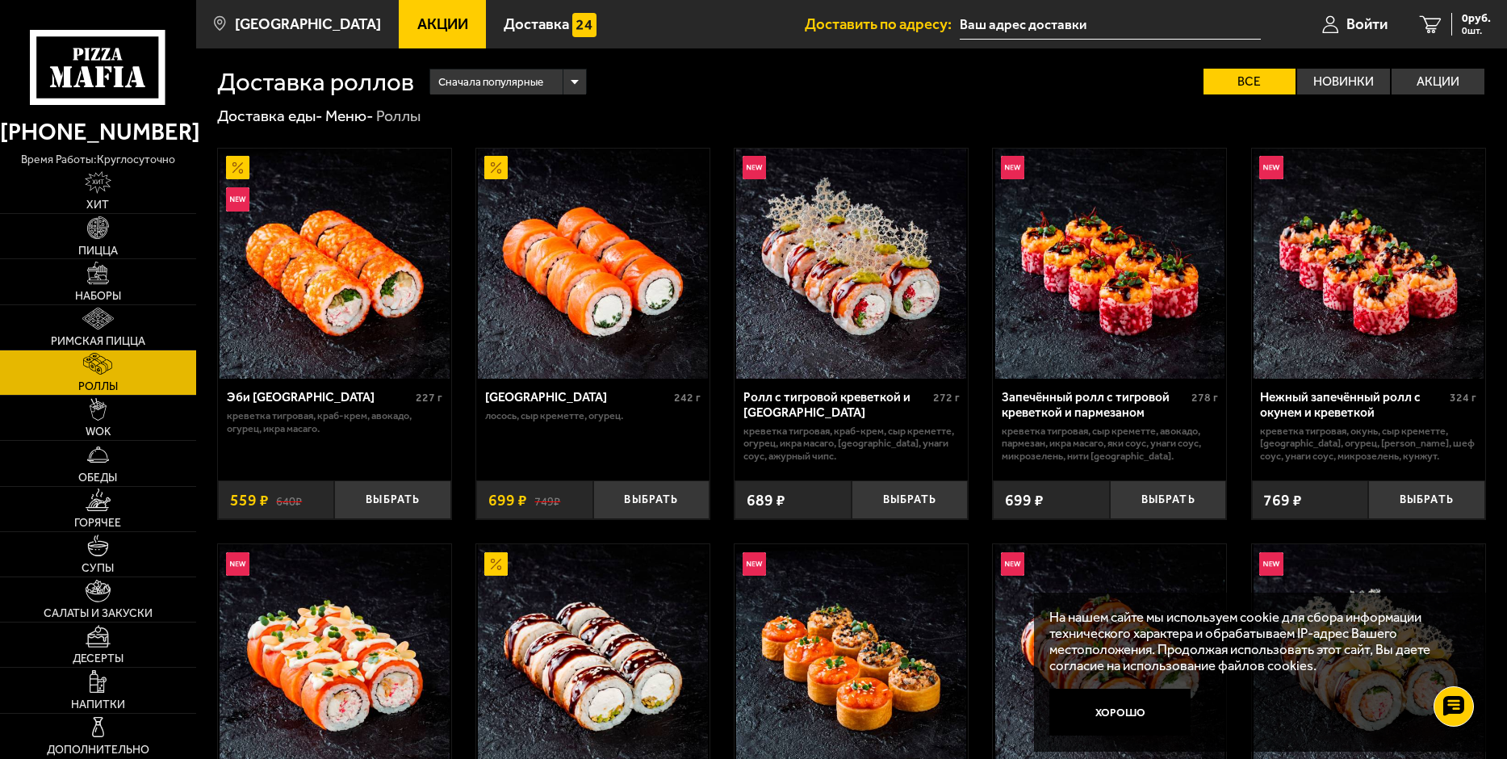
scroll to position [404, 0]
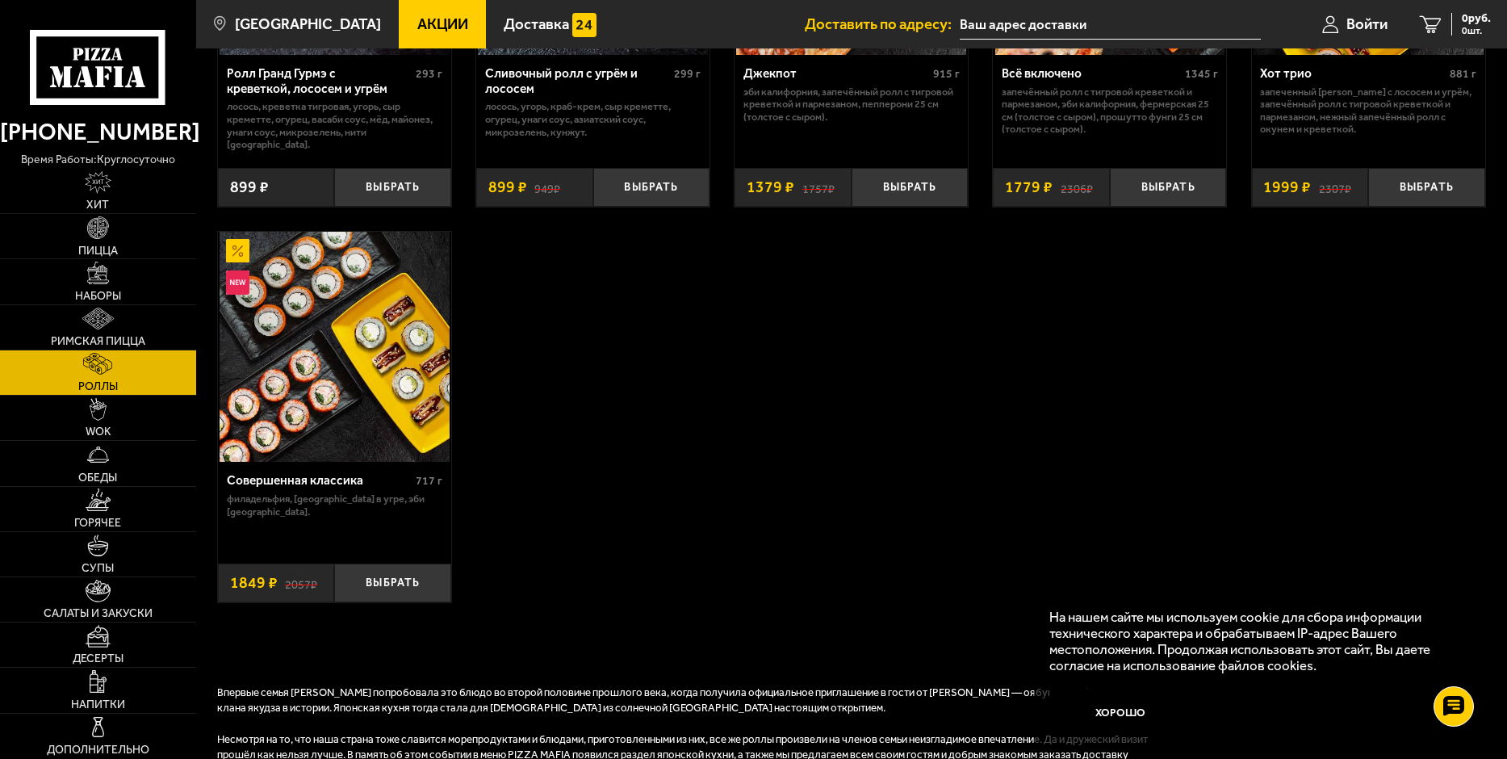
scroll to position [1130, 0]
